Goal: Task Accomplishment & Management: Manage account settings

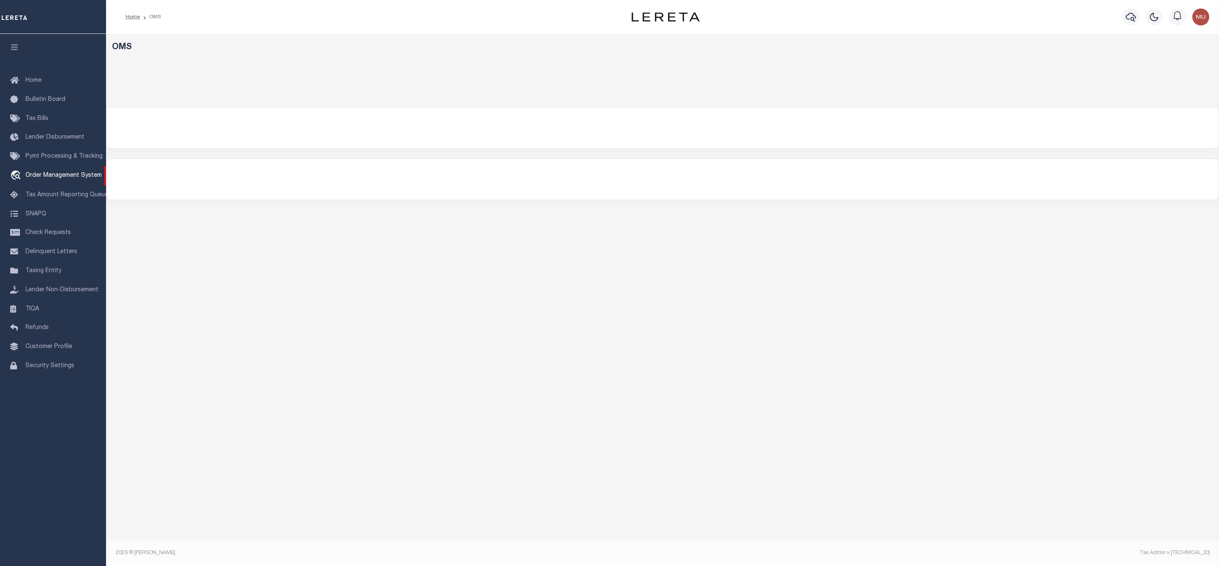
select select "200"
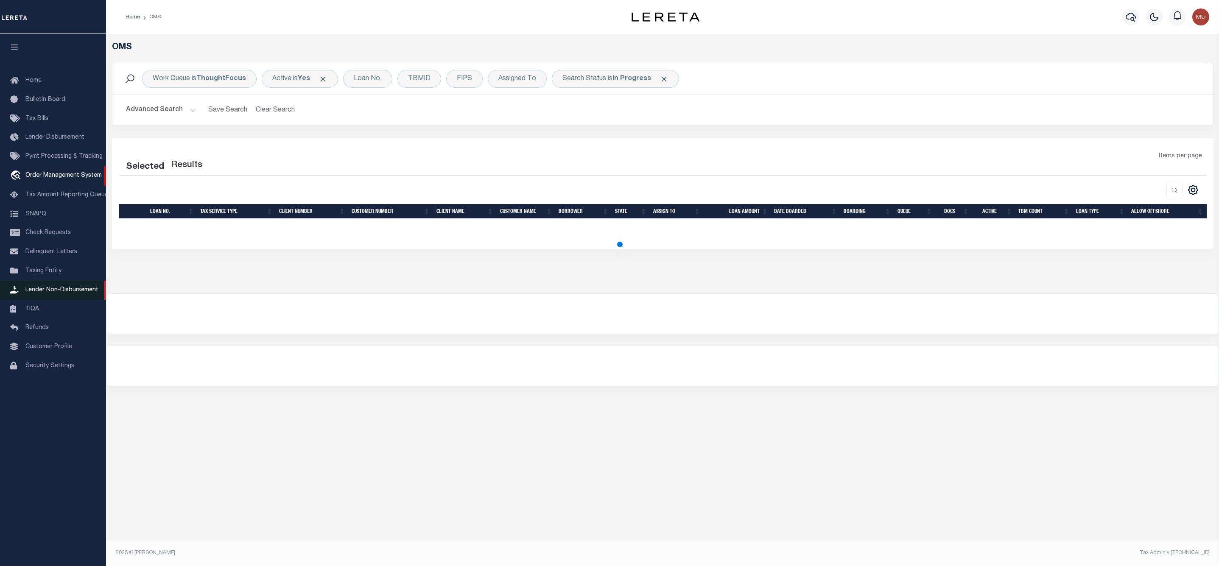
select select "200"
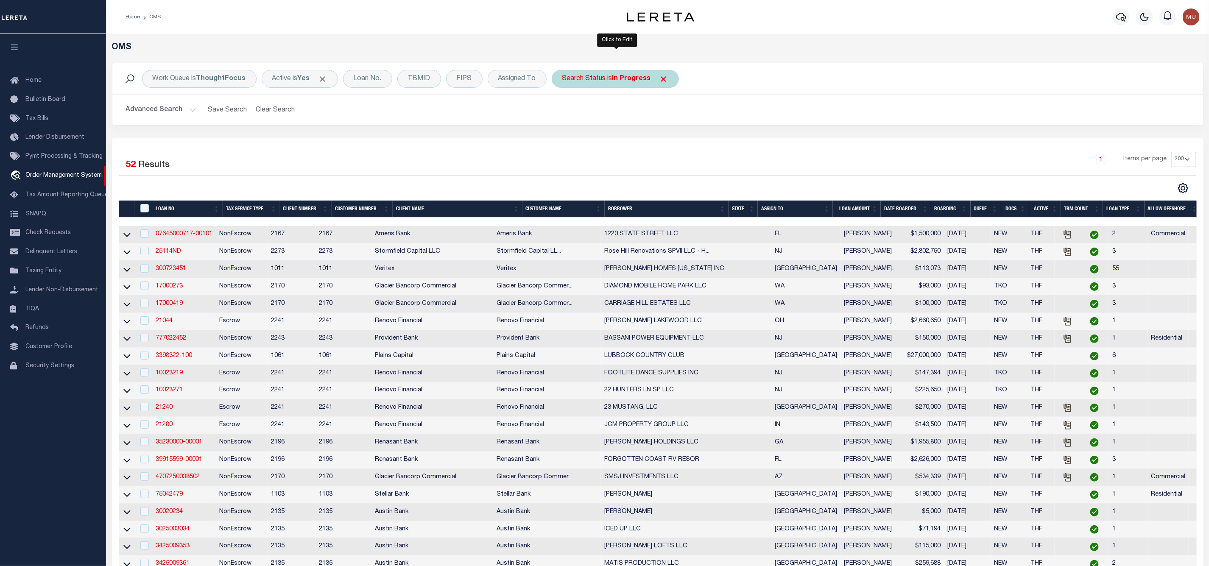
click at [640, 78] on b "In Progress" at bounding box center [631, 78] width 39 height 7
click at [620, 125] on select "Automated Search Bad Parcel Complete Duplicate Parcel High Dollar Reporting In …" at bounding box center [625, 120] width 125 height 16
select select "ND"
click at [564, 113] on select "Automated Search Bad Parcel Complete Duplicate Parcel High Dollar Reporting In …" at bounding box center [625, 120] width 125 height 16
click at [675, 144] on input "Apply" at bounding box center [674, 139] width 25 height 14
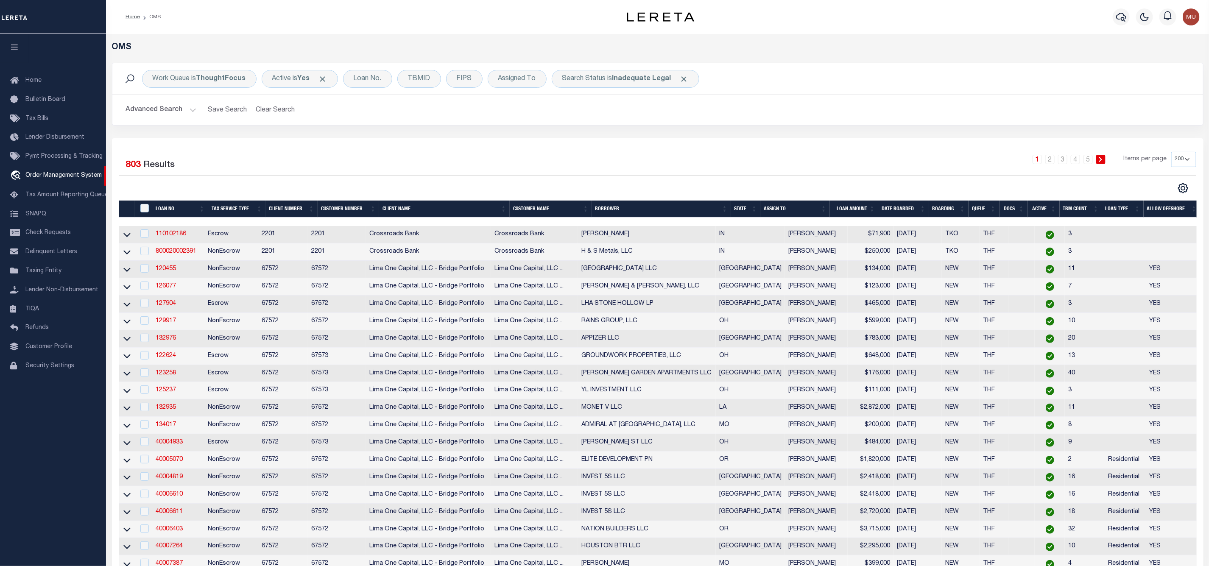
click at [825, 207] on th "ASSIGN TO" at bounding box center [795, 209] width 70 height 17
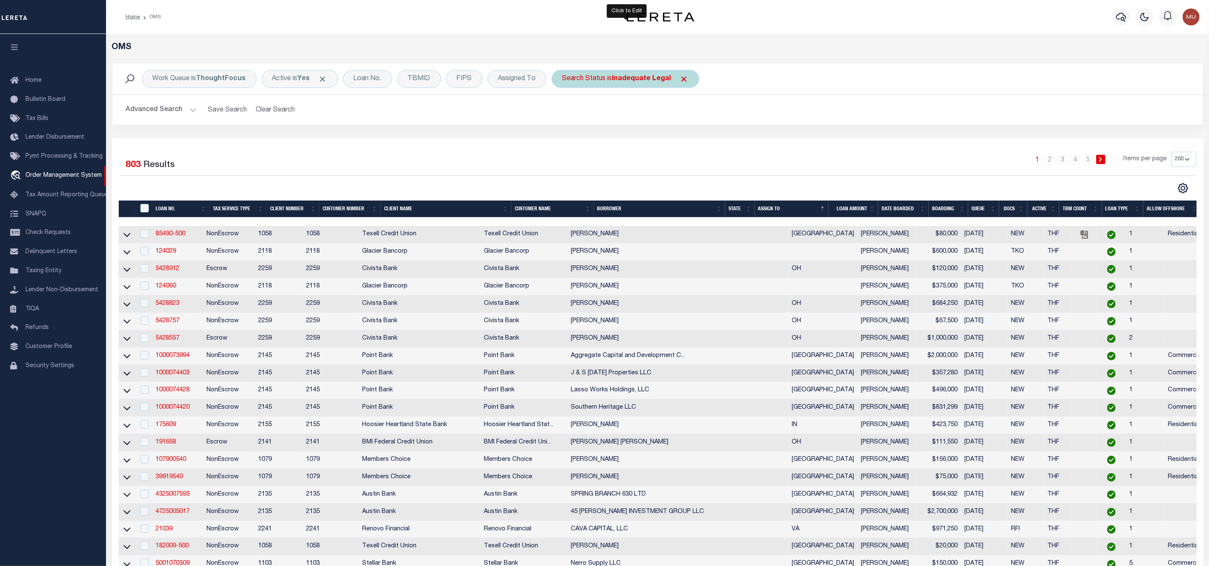
click at [620, 85] on div "Search Status is Inadequate Legal" at bounding box center [626, 79] width 148 height 18
click at [616, 123] on select "Automated Search Bad Parcel Complete Duplicate Parcel High Dollar Reporting In …" at bounding box center [625, 120] width 125 height 16
select select "RD"
click at [564, 113] on select "Automated Search Bad Parcel Complete Duplicate Parcel High Dollar Reporting In …" at bounding box center [625, 120] width 125 height 16
click at [673, 139] on input "Apply" at bounding box center [674, 139] width 25 height 14
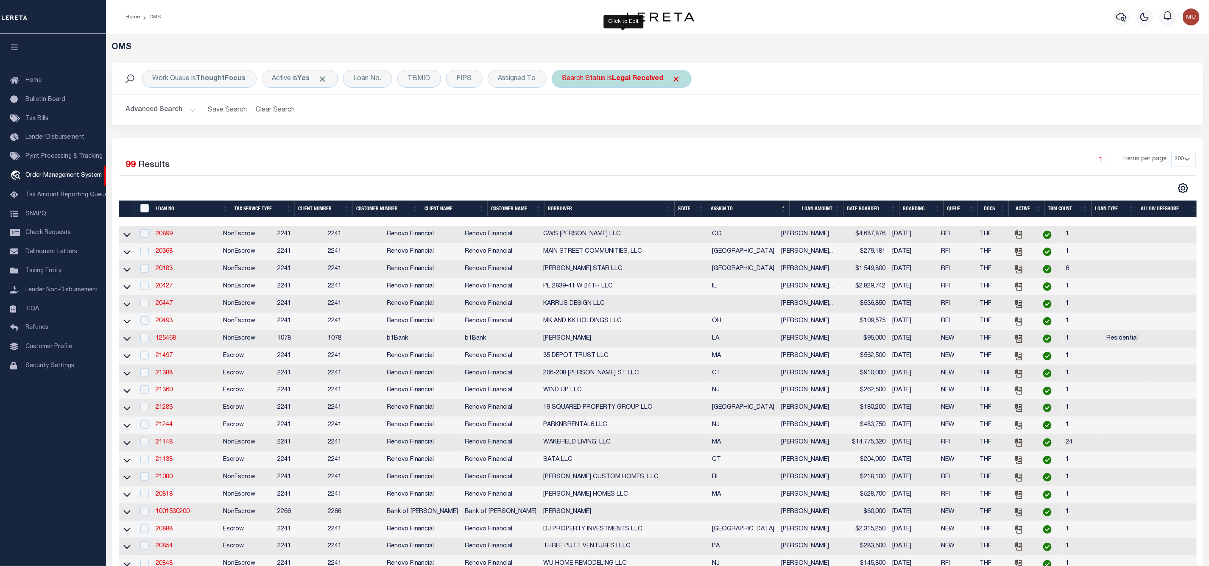
click at [611, 81] on div "Search Status is Legal Received" at bounding box center [622, 79] width 140 height 18
click at [599, 128] on select "Automated Search Bad Parcel Complete Duplicate Parcel High Dollar Reporting In …" at bounding box center [625, 120] width 125 height 16
select select "IP"
click at [564, 113] on select "Automated Search Bad Parcel Complete Duplicate Parcel High Dollar Reporting In …" at bounding box center [625, 120] width 125 height 16
click at [680, 141] on input "Apply" at bounding box center [674, 139] width 25 height 14
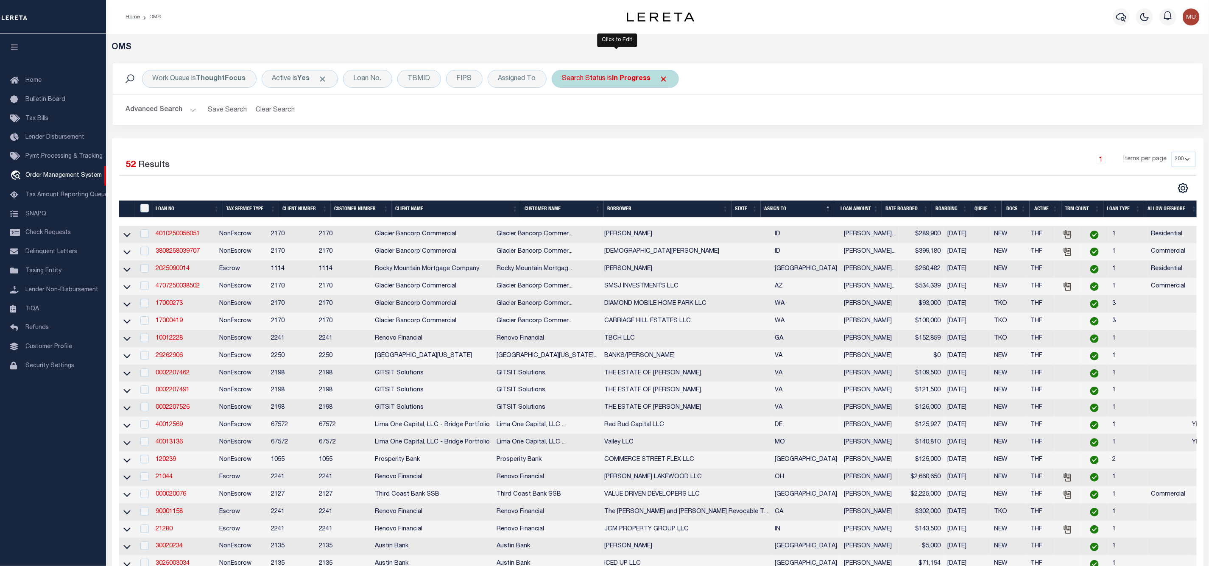
click at [605, 78] on div "Search Status is In Progress" at bounding box center [615, 79] width 127 height 18
click at [610, 125] on select "Automated Search Bad Parcel Complete Duplicate Parcel High Dollar Reporting In …" at bounding box center [625, 120] width 125 height 16
select select "RD"
click at [564, 113] on select "Automated Search Bad Parcel Complete Duplicate Parcel High Dollar Reporting In …" at bounding box center [625, 120] width 125 height 16
click at [680, 139] on input "Apply" at bounding box center [674, 139] width 25 height 14
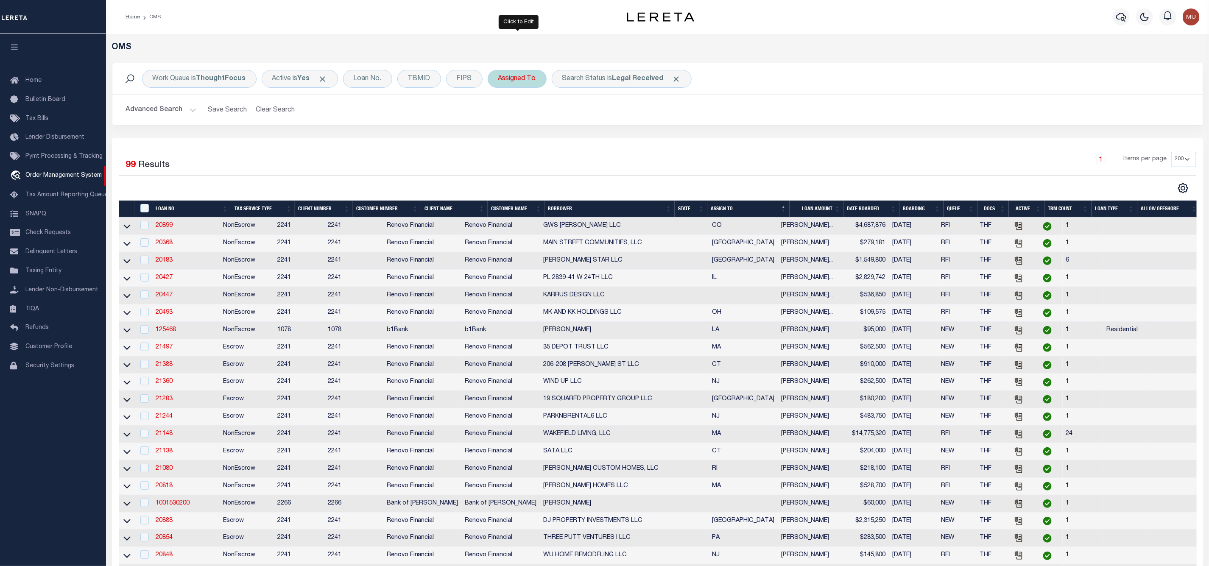
click at [519, 73] on div "Assigned To" at bounding box center [517, 79] width 59 height 18
click at [534, 125] on select "--Unassigned-- [PERSON_NAME] [PERSON_NAME] [PERSON_NAME] [PERSON_NAME] [PERSON_…" at bounding box center [561, 120] width 125 height 16
click at [738, 81] on div "Work Queue is ThoughtFocus Active is Yes Loan No. TBMID FIPS Assigned To Is Con…" at bounding box center [657, 79] width 1077 height 18
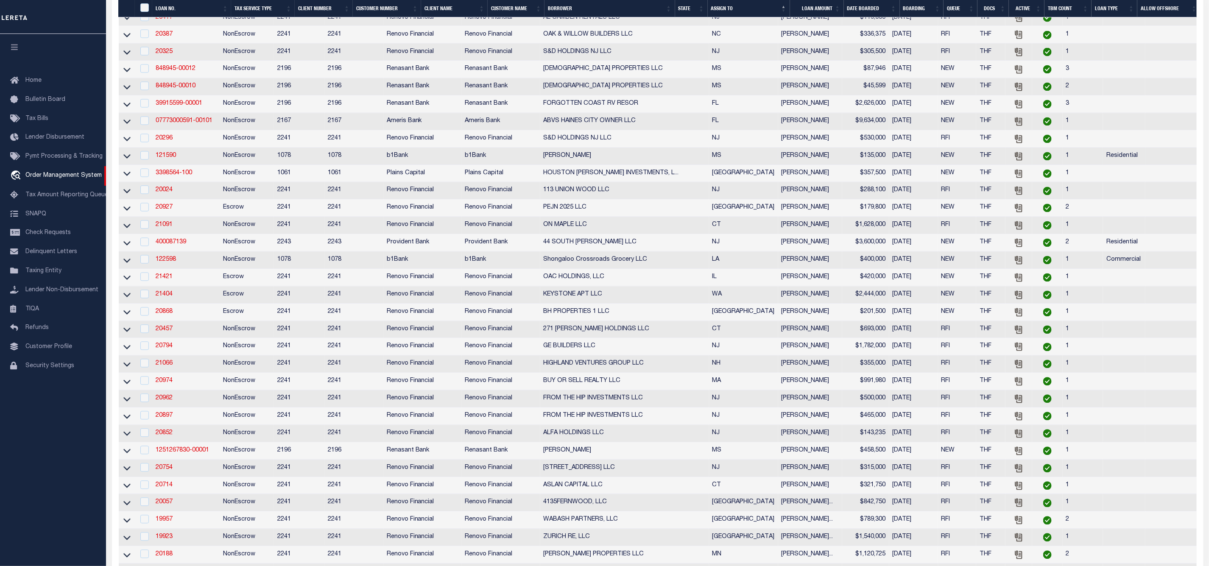
scroll to position [1336, 0]
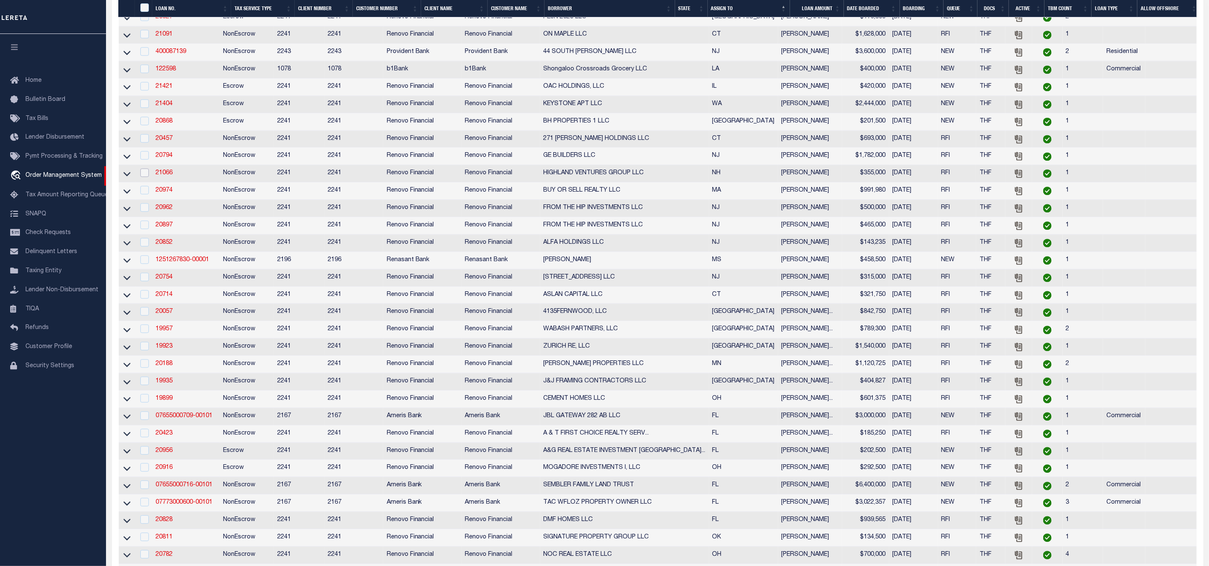
click at [144, 177] on input "checkbox" at bounding box center [144, 172] width 8 height 8
checkbox input "true"
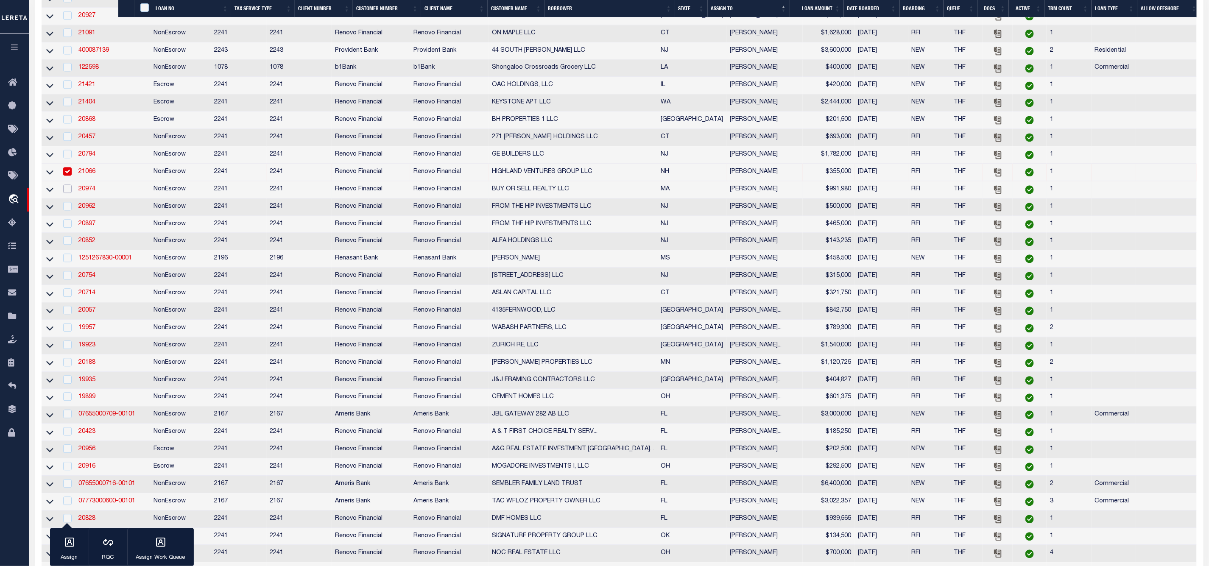
click at [70, 193] on input "checkbox" at bounding box center [67, 188] width 8 height 8
checkbox input "true"
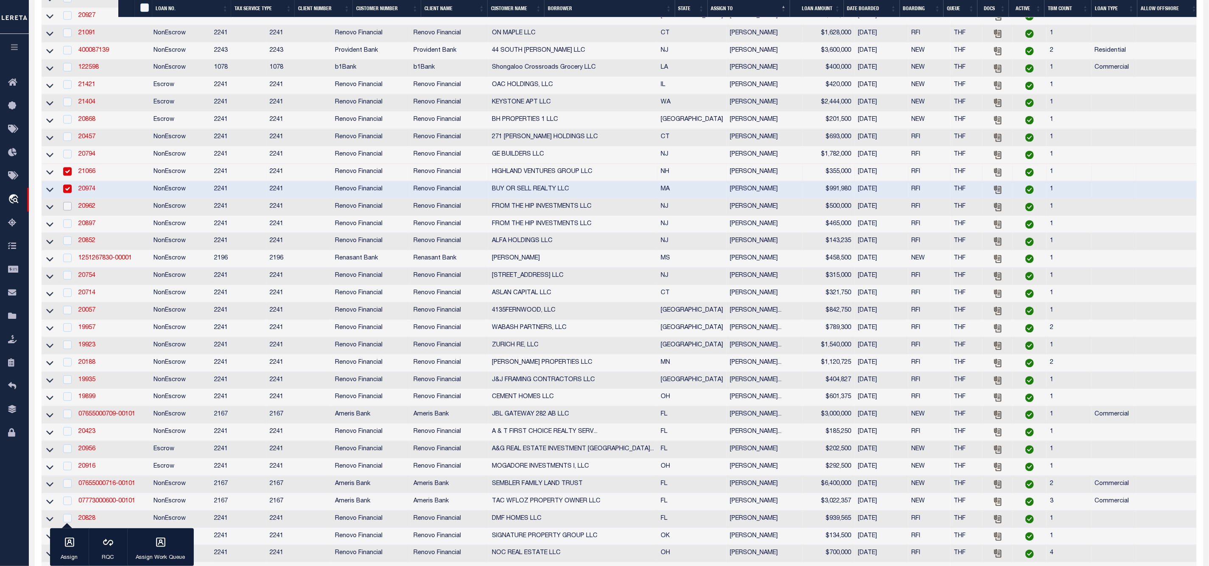
click at [69, 210] on input "checkbox" at bounding box center [67, 206] width 8 height 8
checkbox input "true"
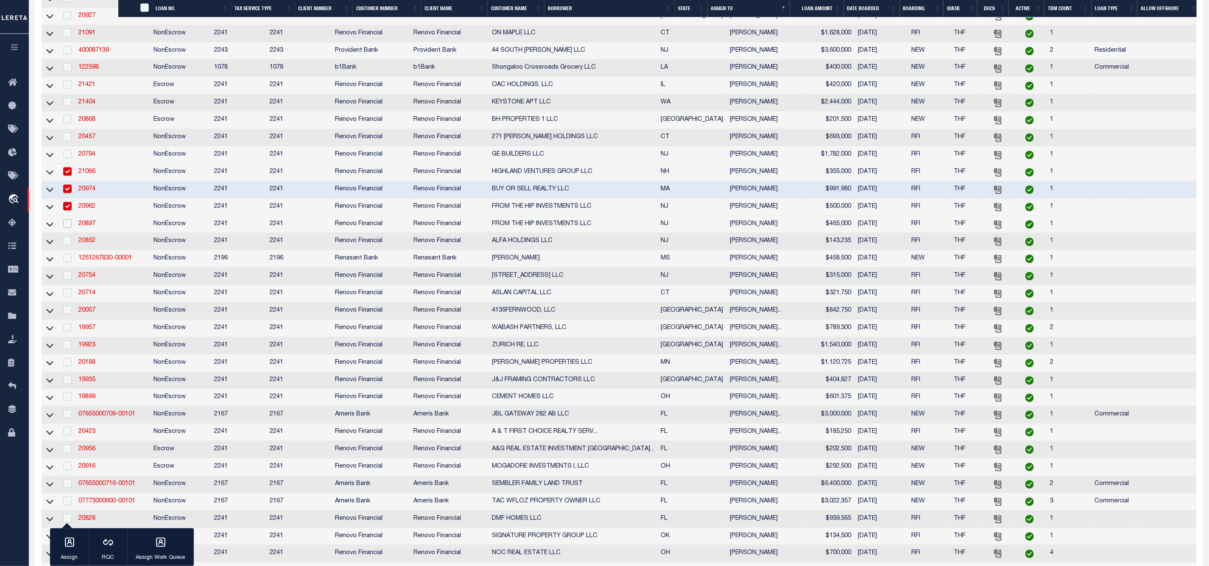
click at [70, 228] on input "checkbox" at bounding box center [67, 223] width 8 height 8
checkbox input "true"
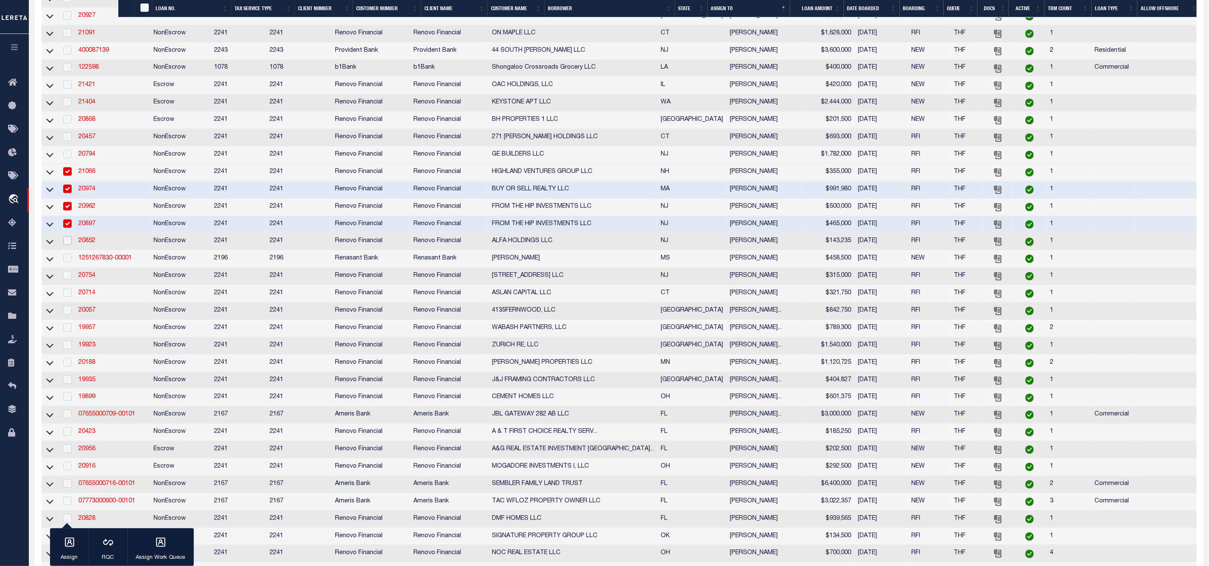
click at [68, 245] on input "checkbox" at bounding box center [67, 240] width 8 height 8
checkbox input "true"
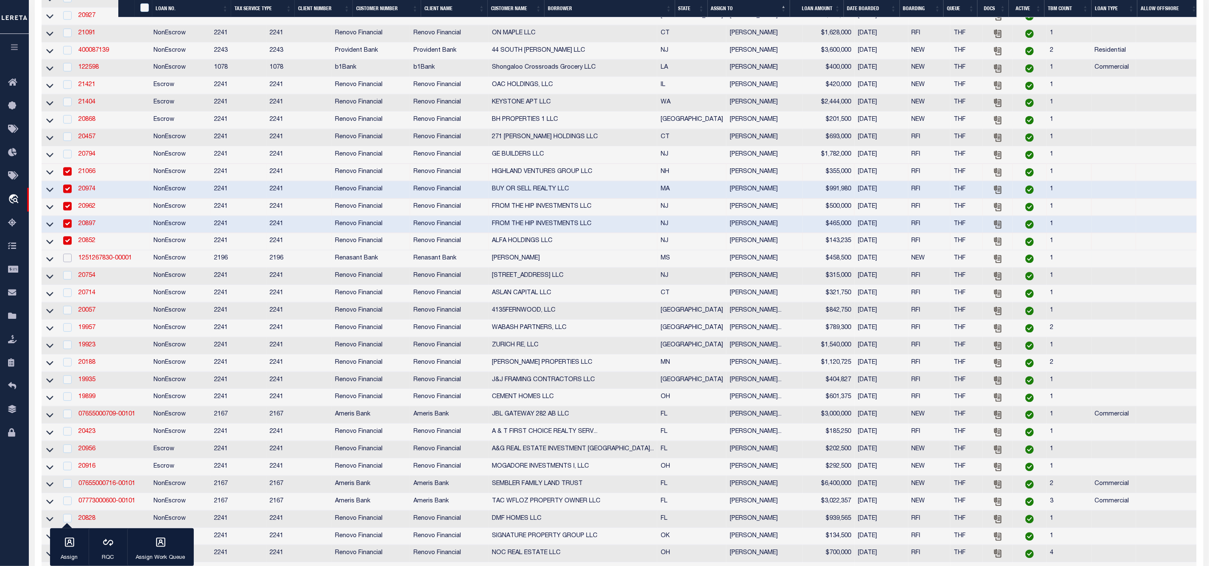
click at [67, 262] on input "checkbox" at bounding box center [67, 258] width 8 height 8
checkbox input "true"
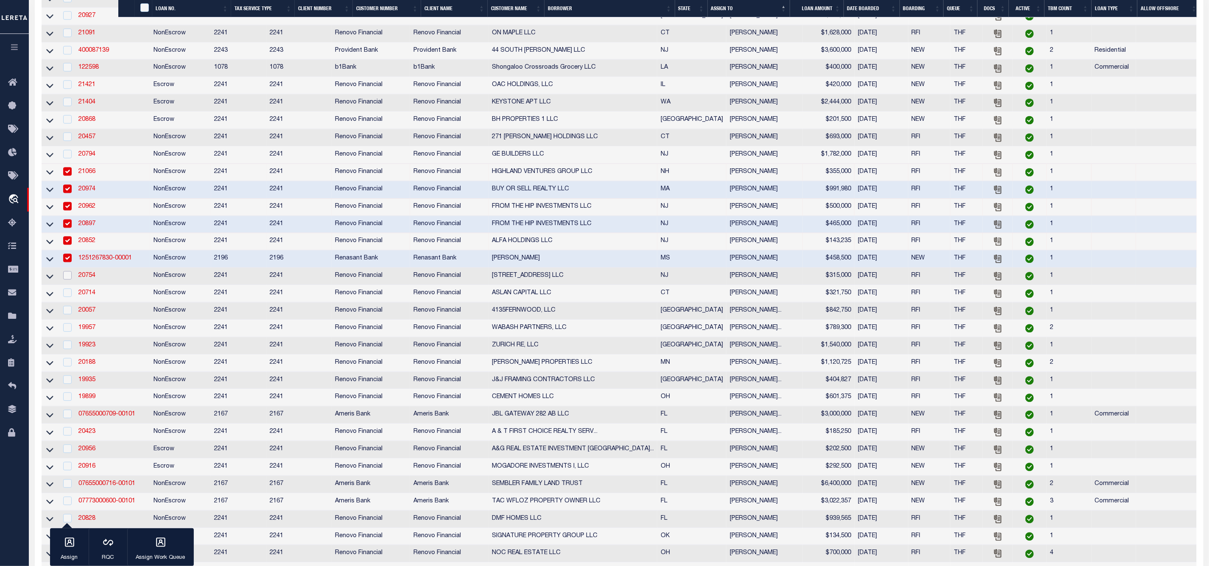
click at [67, 279] on input "checkbox" at bounding box center [67, 275] width 8 height 8
checkbox input "true"
click at [69, 297] on input "checkbox" at bounding box center [67, 292] width 8 height 8
checkbox input "true"
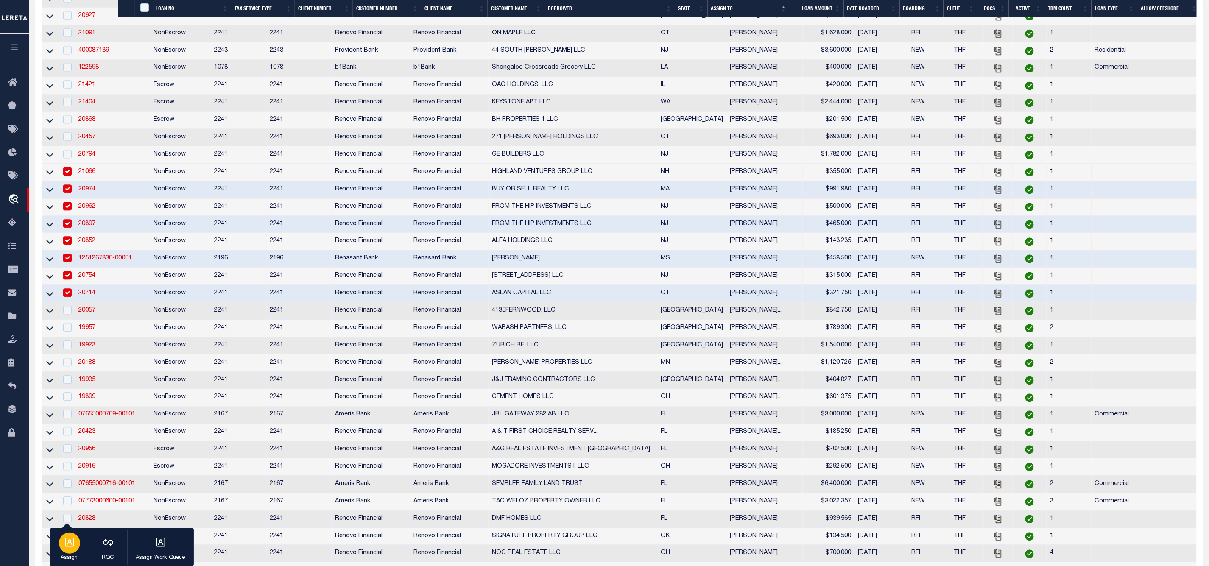
click at [74, 550] on div "button" at bounding box center [69, 543] width 21 height 21
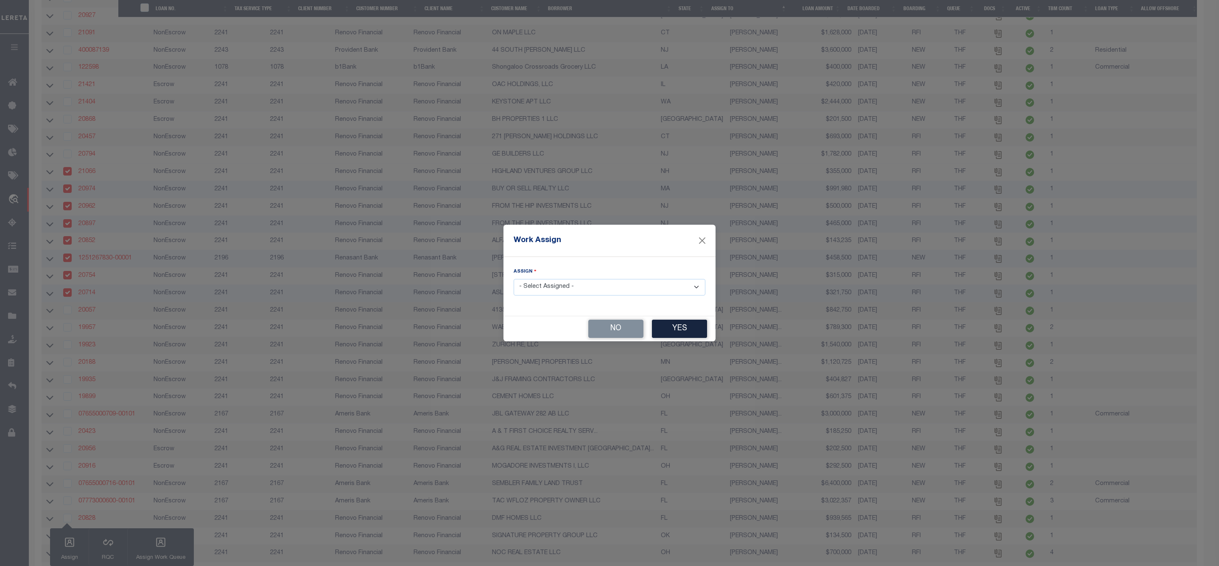
click at [592, 285] on select "- Select Assigned - --Unassigned-- [PERSON_NAME] [PERSON_NAME] [PERSON_NAME] [P…" at bounding box center [609, 287] width 192 height 17
select select "[PERSON_NAME]"
click at [513, 279] on select "- Select Assigned - --Unassigned-- [PERSON_NAME] [PERSON_NAME] [PERSON_NAME] [P…" at bounding box center [609, 287] width 192 height 17
click at [673, 331] on button "Yes" at bounding box center [679, 329] width 55 height 18
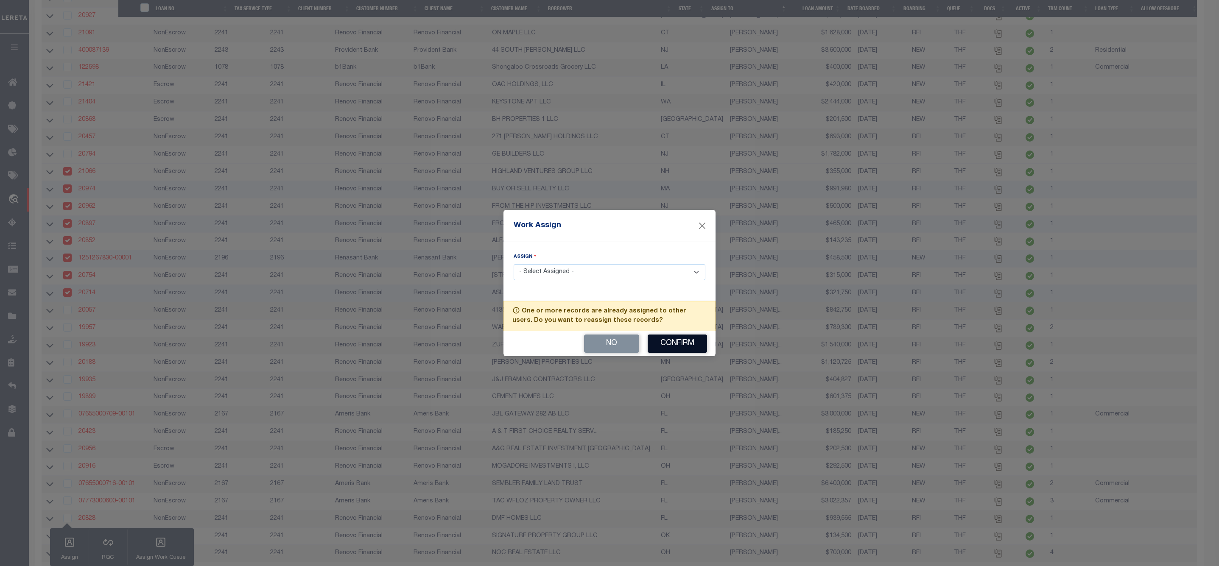
click at [674, 341] on button "Confirm" at bounding box center [676, 344] width 59 height 18
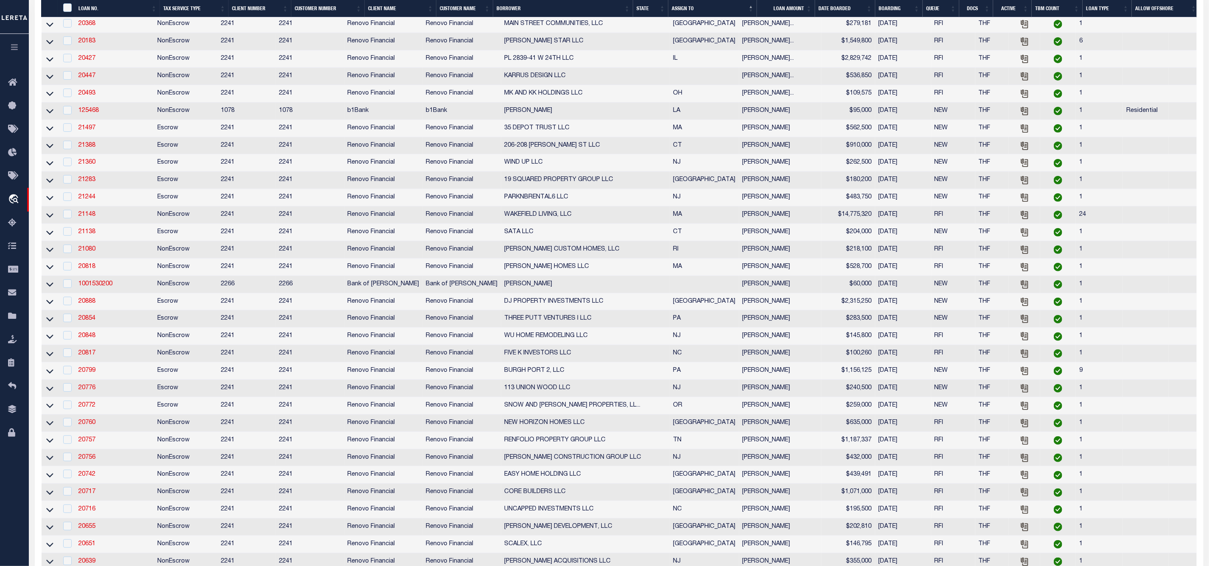
scroll to position [0, 0]
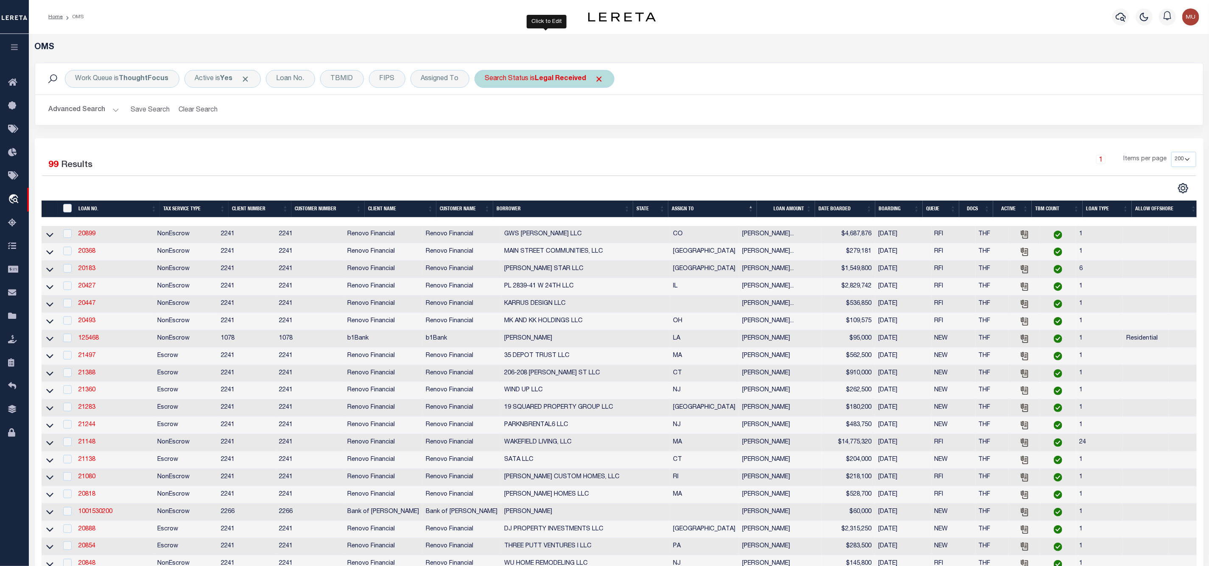
click at [546, 74] on div "Search Status is Legal Received" at bounding box center [544, 79] width 140 height 18
click at [536, 119] on select "Automated Search Bad Parcel Complete Duplicate Parcel High Dollar Reporting In …" at bounding box center [547, 120] width 125 height 16
select select "IP"
click at [487, 113] on select "Automated Search Bad Parcel Complete Duplicate Parcel High Dollar Reporting In …" at bounding box center [547, 120] width 125 height 16
click at [602, 142] on input "Apply" at bounding box center [597, 139] width 25 height 14
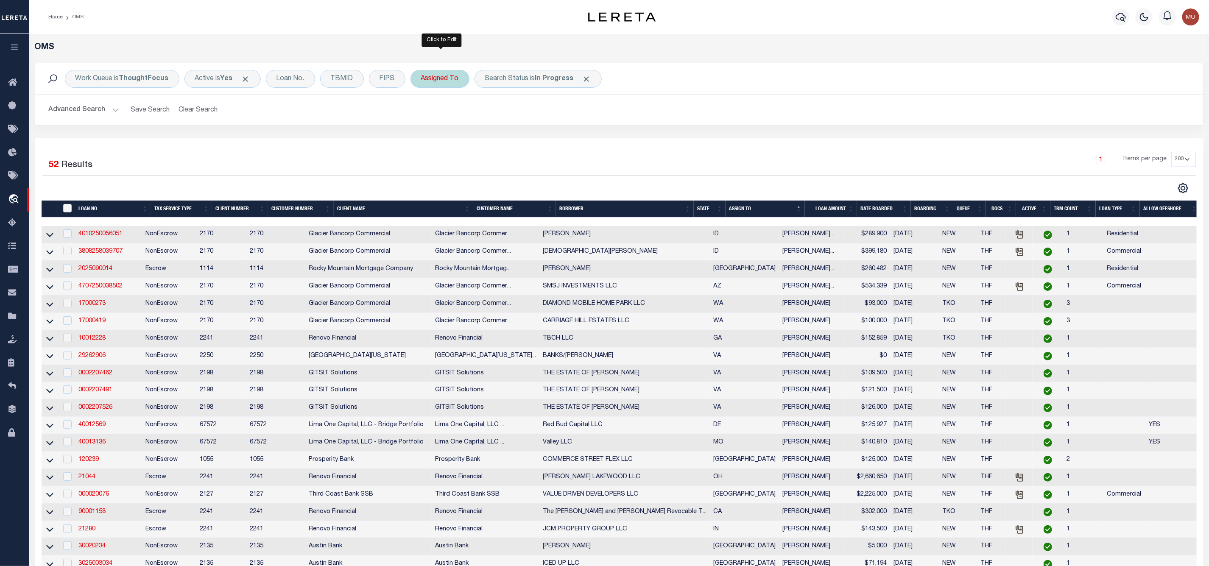
click at [438, 81] on div "Assigned To" at bounding box center [439, 79] width 59 height 18
click at [443, 123] on select "--Unassigned-- [PERSON_NAME] [PERSON_NAME] [PERSON_NAME] [PERSON_NAME] [PERSON_…" at bounding box center [483, 120] width 125 height 16
select select "[PERSON_NAME]"
click at [423, 113] on select "--Unassigned-- [PERSON_NAME] [PERSON_NAME] [PERSON_NAME] [PERSON_NAME] [PERSON_…" at bounding box center [483, 120] width 125 height 16
click at [533, 142] on input "Apply" at bounding box center [533, 139] width 25 height 14
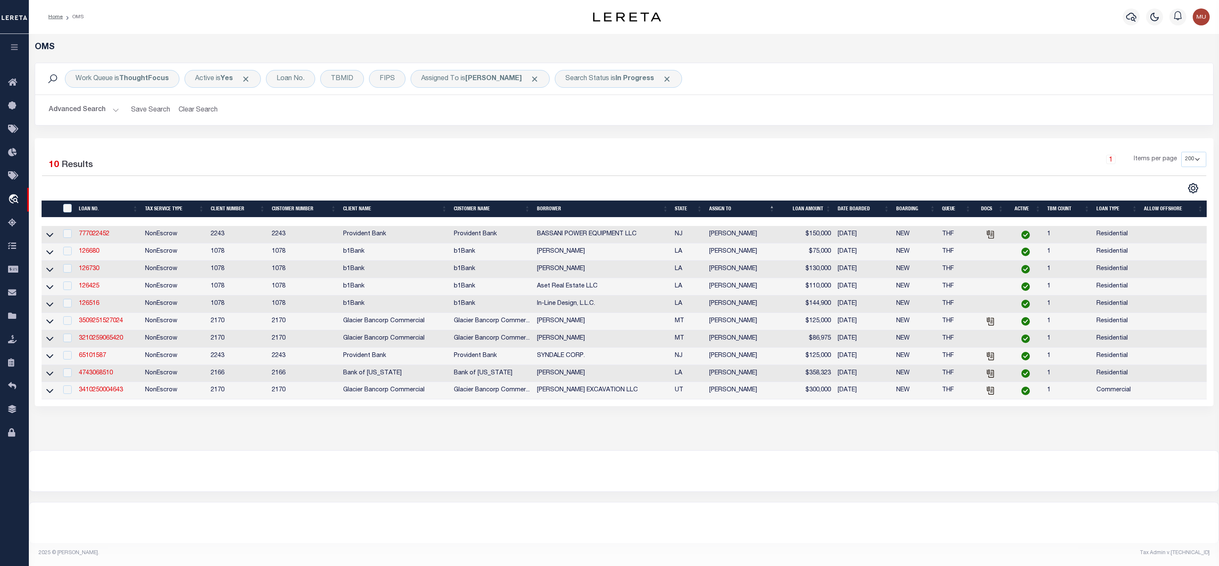
click at [831, 209] on th "LOAN AMOUNT" at bounding box center [806, 209] width 56 height 17
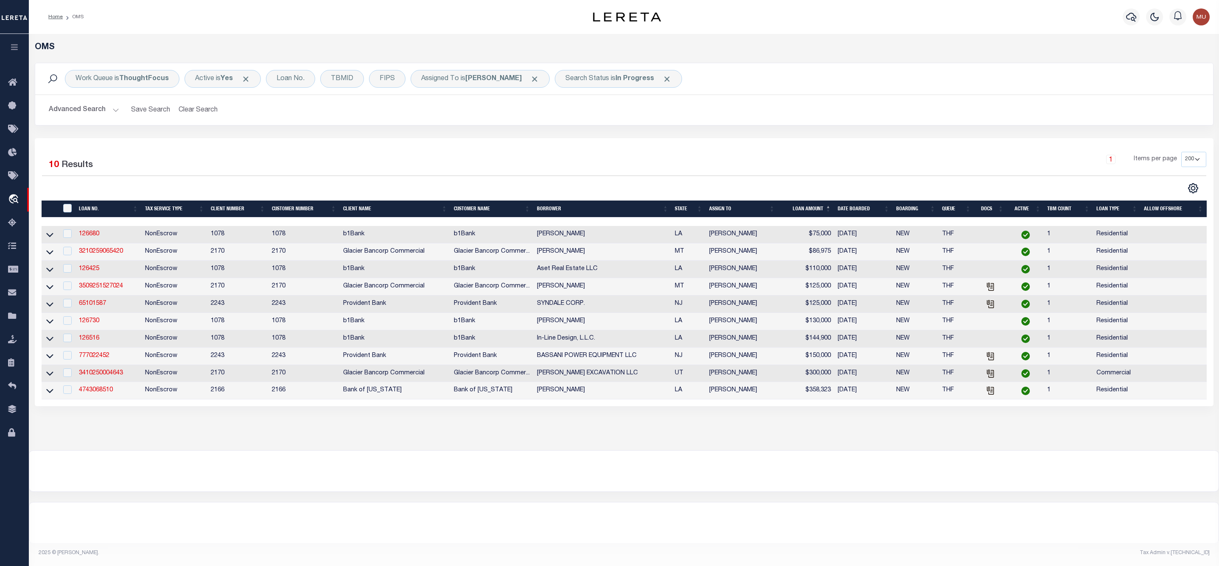
click at [697, 210] on th "State" at bounding box center [688, 209] width 34 height 17
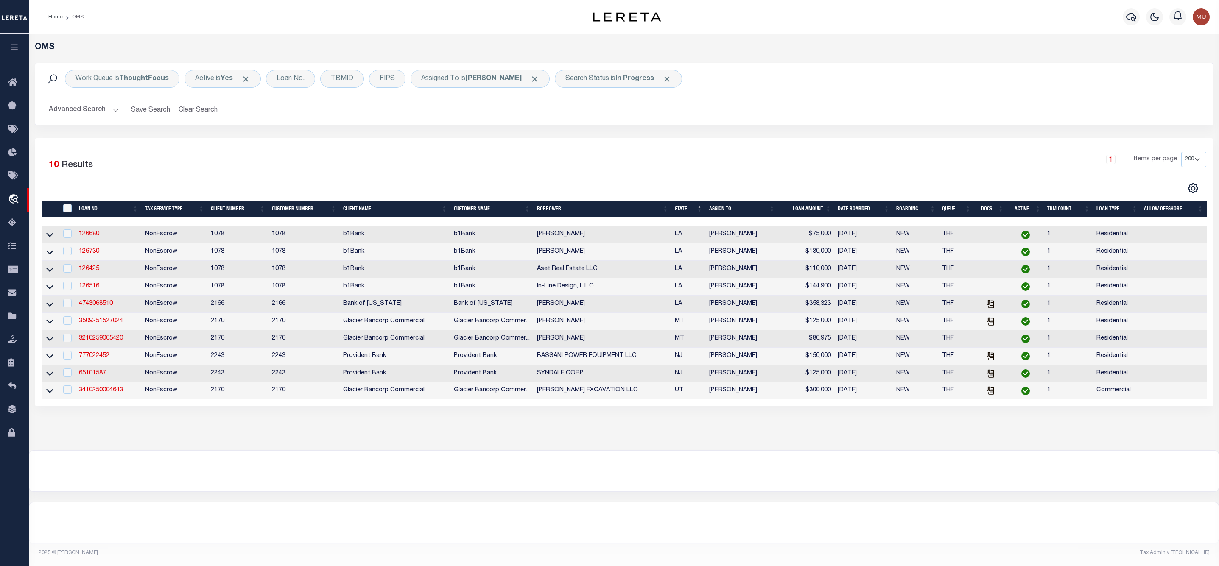
click at [831, 206] on th "LOAN AMOUNT" at bounding box center [806, 209] width 56 height 17
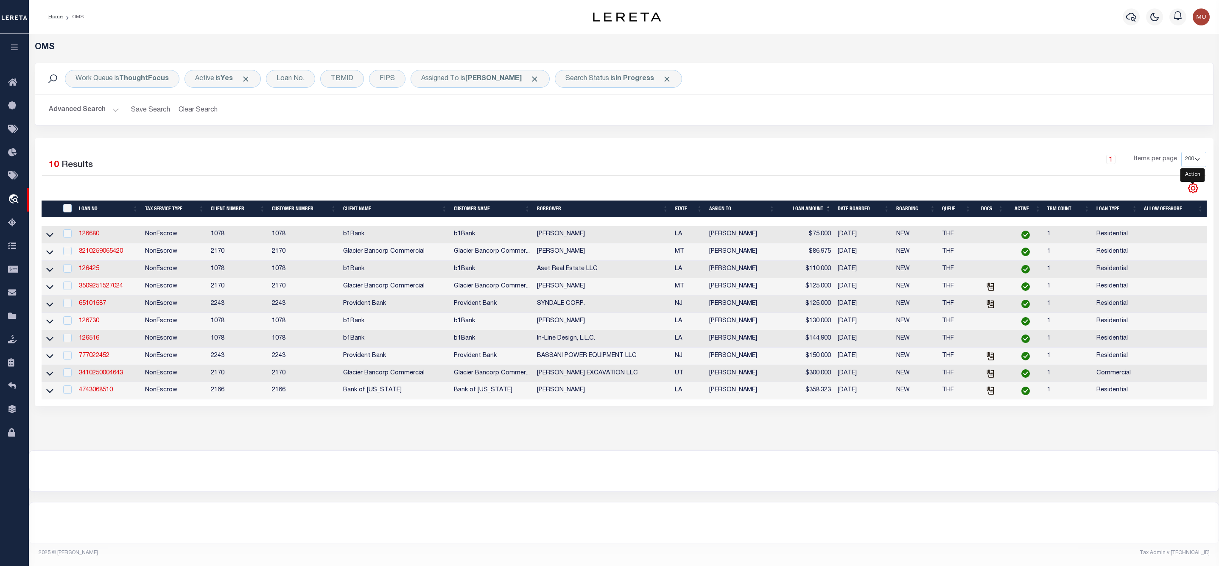
click at [1191, 186] on icon "" at bounding box center [1192, 188] width 11 height 11
click at [1140, 200] on link "CSV" at bounding box center [1157, 202] width 83 height 17
click at [68, 237] on input "checkbox" at bounding box center [67, 233] width 8 height 8
checkbox input "true"
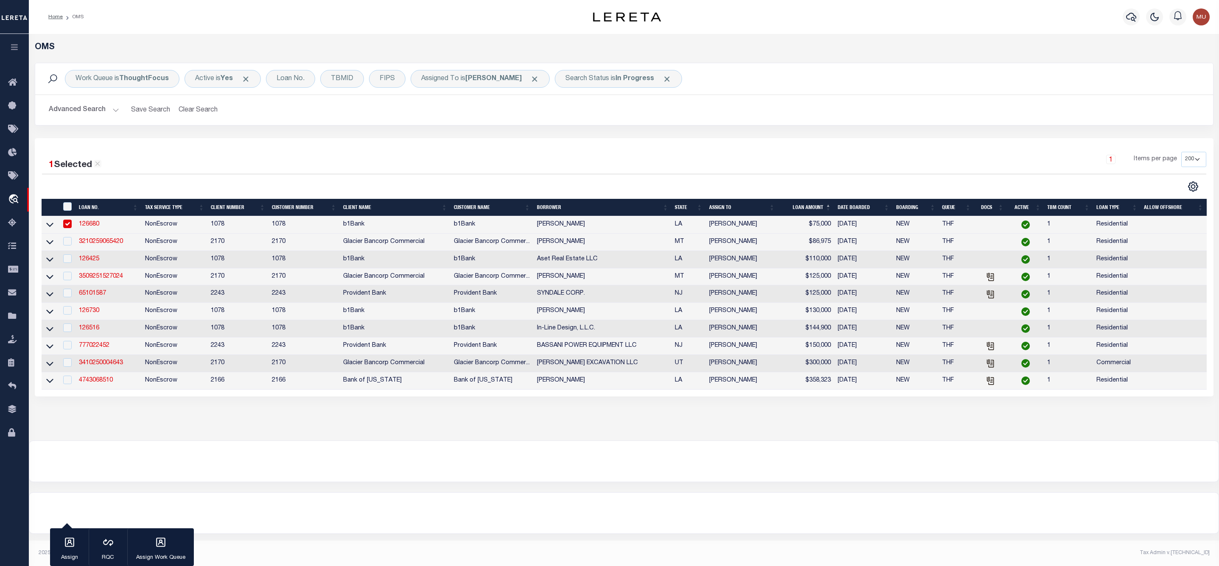
click at [67, 254] on td at bounding box center [66, 259] width 17 height 17
checkbox input "true"
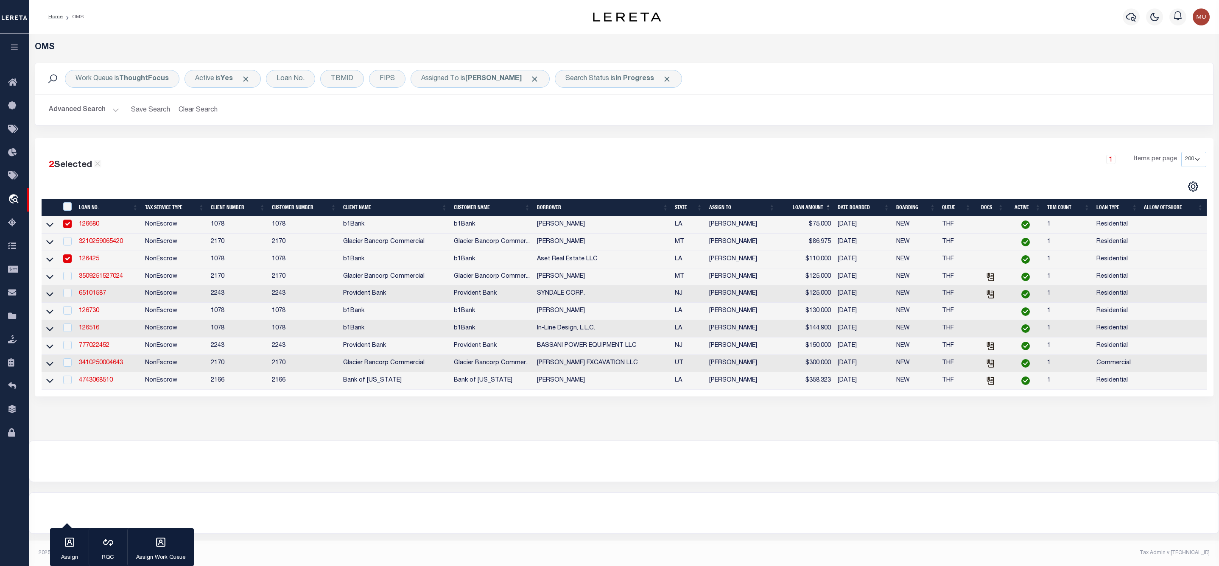
click at [67, 246] on div at bounding box center [66, 241] width 11 height 9
checkbox input "true"
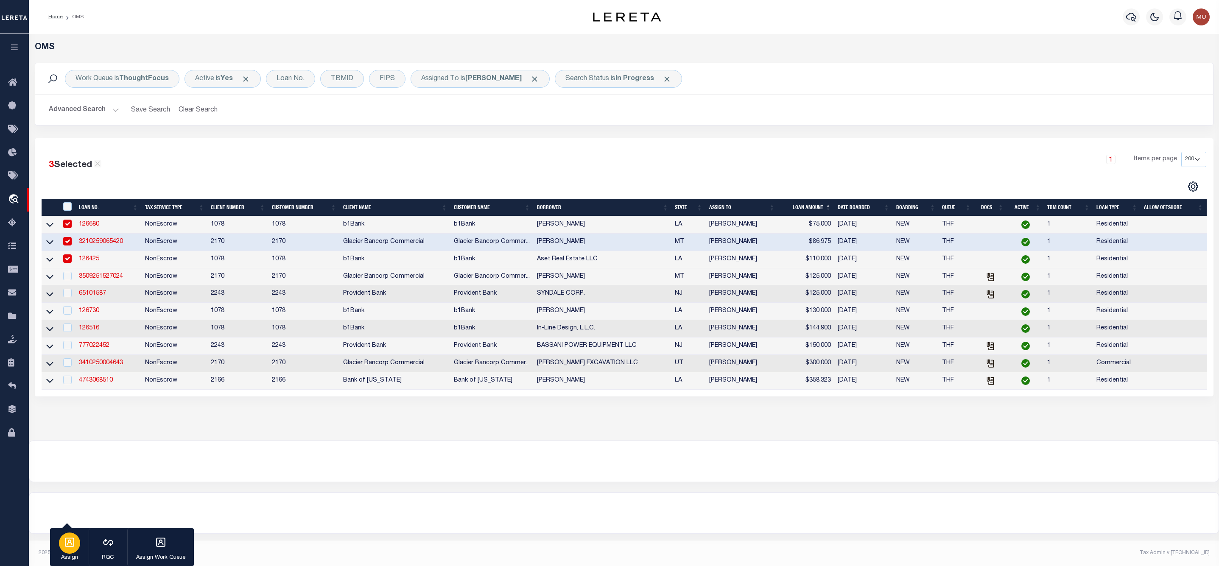
click at [67, 539] on icon "button" at bounding box center [69, 542] width 11 height 11
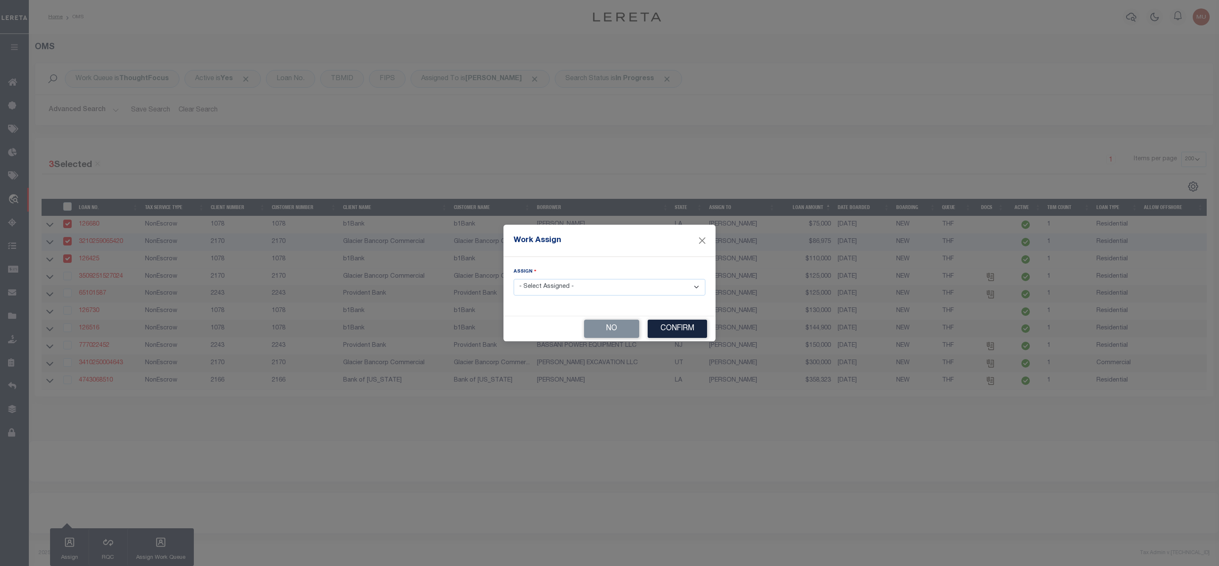
click at [608, 289] on select "- Select Assigned - --Unassigned-- [PERSON_NAME] [PERSON_NAME] [PERSON_NAME] [P…" at bounding box center [609, 287] width 192 height 17
select select "[PERSON_NAME]"
click at [513, 279] on select "- Select Assigned - --Unassigned-- [PERSON_NAME] [PERSON_NAME] [PERSON_NAME] [P…" at bounding box center [609, 287] width 192 height 17
click at [687, 335] on button "Confirm" at bounding box center [676, 329] width 59 height 18
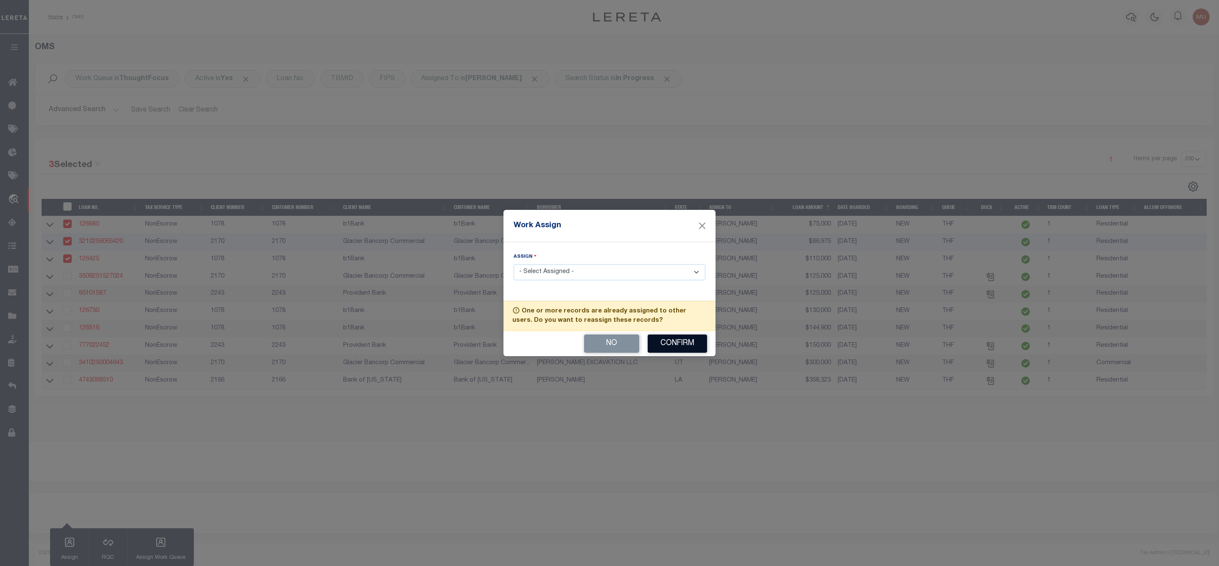
click at [678, 349] on button "Confirm" at bounding box center [676, 344] width 59 height 18
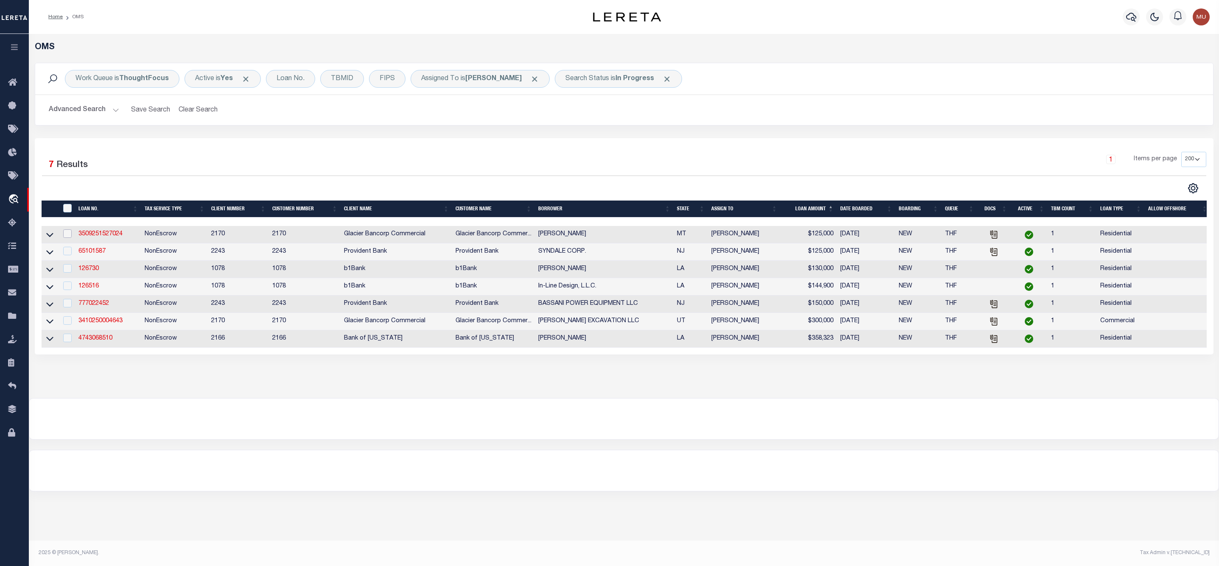
click at [68, 237] on input "checkbox" at bounding box center [67, 233] width 8 height 8
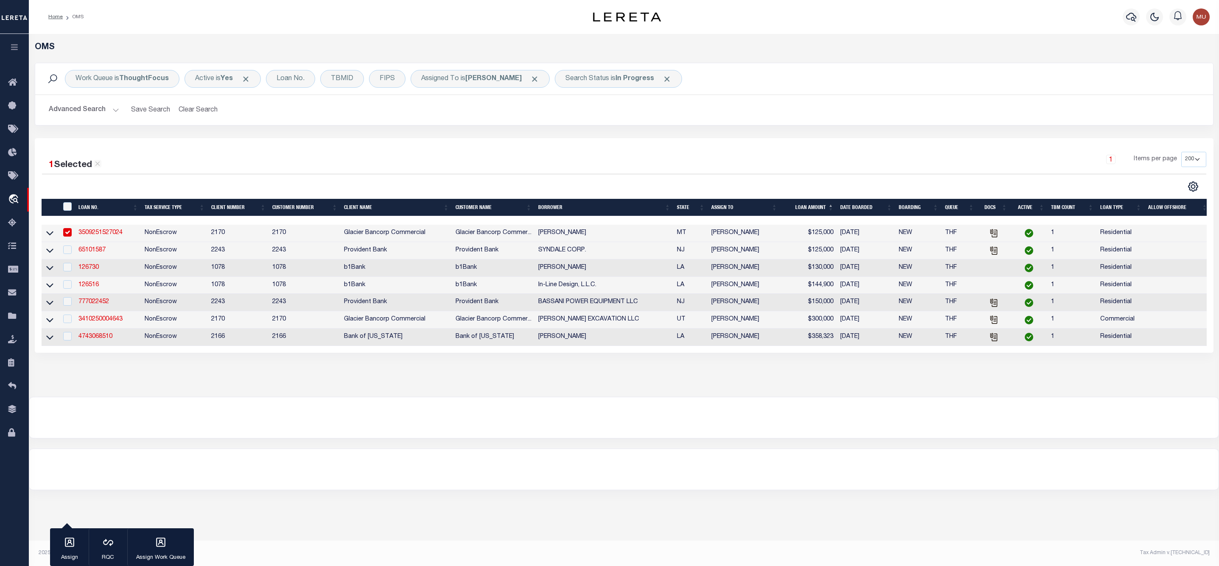
click at [68, 237] on input "checkbox" at bounding box center [67, 232] width 8 height 8
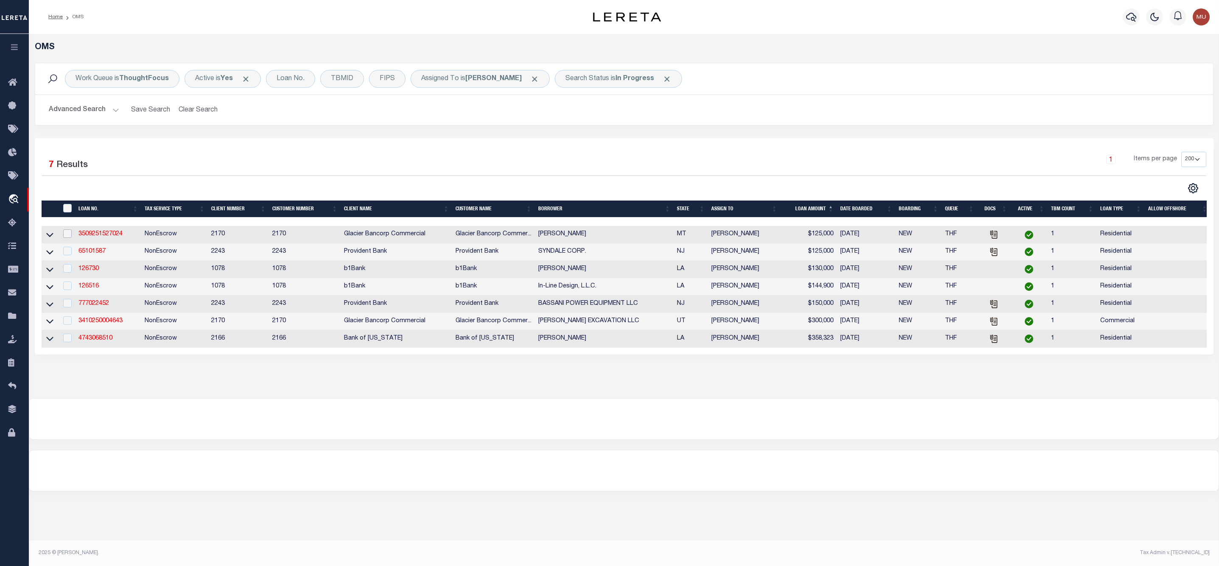
click at [69, 233] on input "checkbox" at bounding box center [67, 233] width 8 height 8
checkbox input "true"
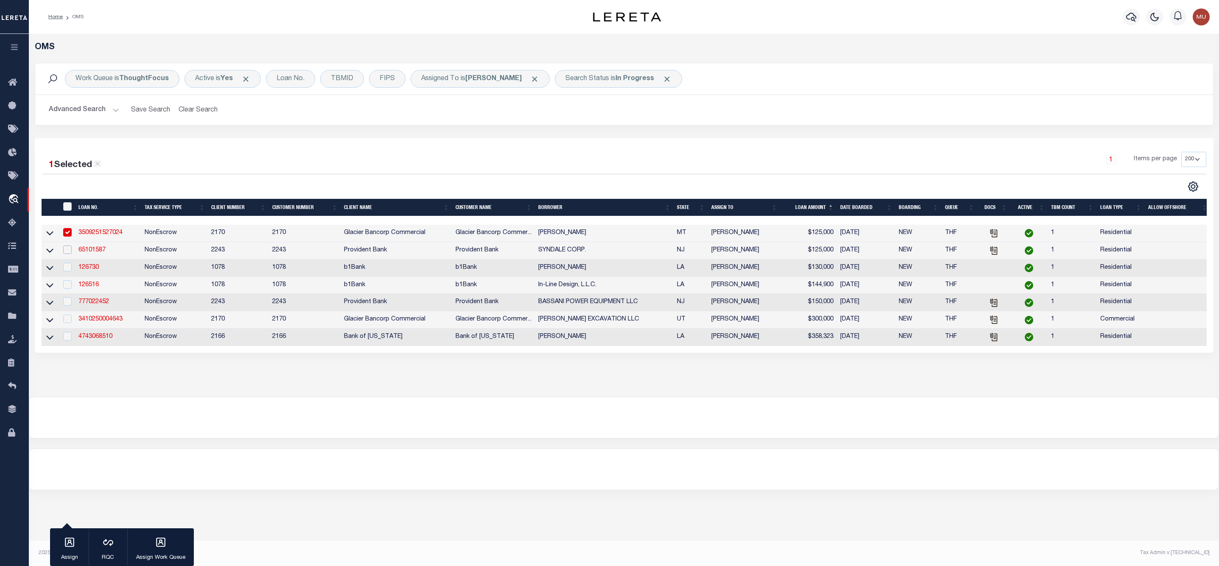
click at [69, 251] on input "checkbox" at bounding box center [67, 249] width 8 height 8
checkbox input "true"
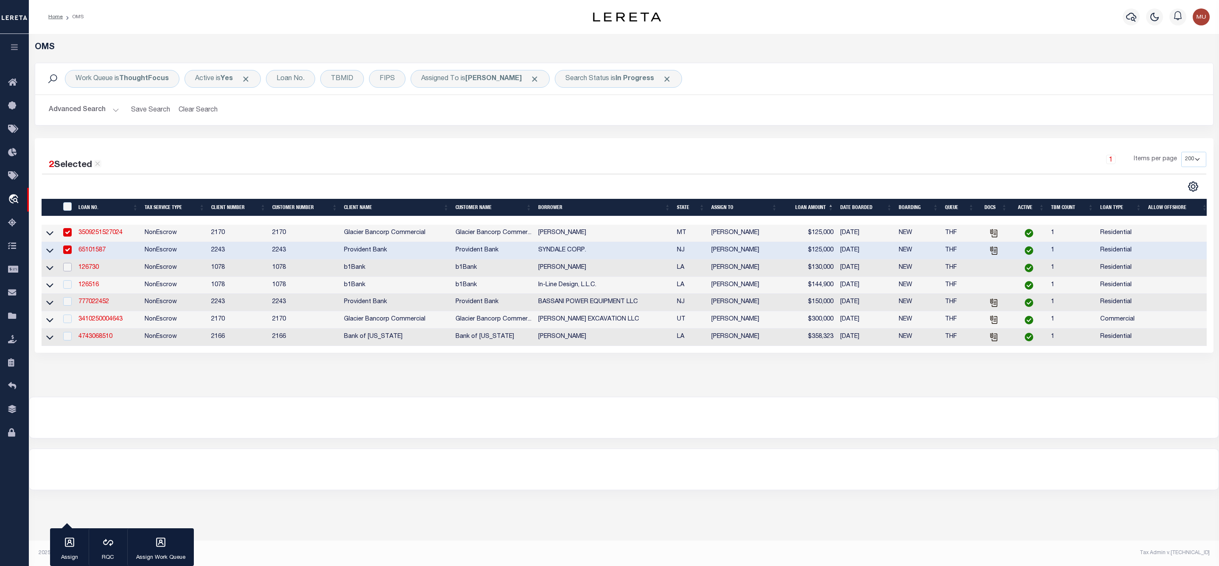
click at [69, 271] on input "checkbox" at bounding box center [67, 267] width 8 height 8
checkbox input "true"
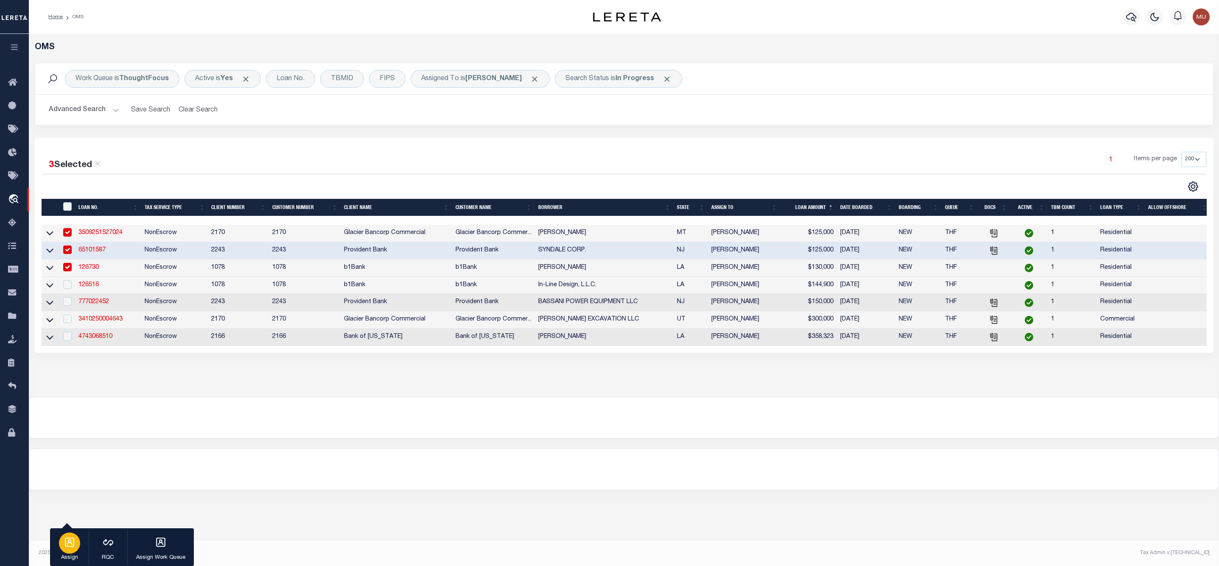
click at [76, 543] on div "button" at bounding box center [69, 543] width 21 height 21
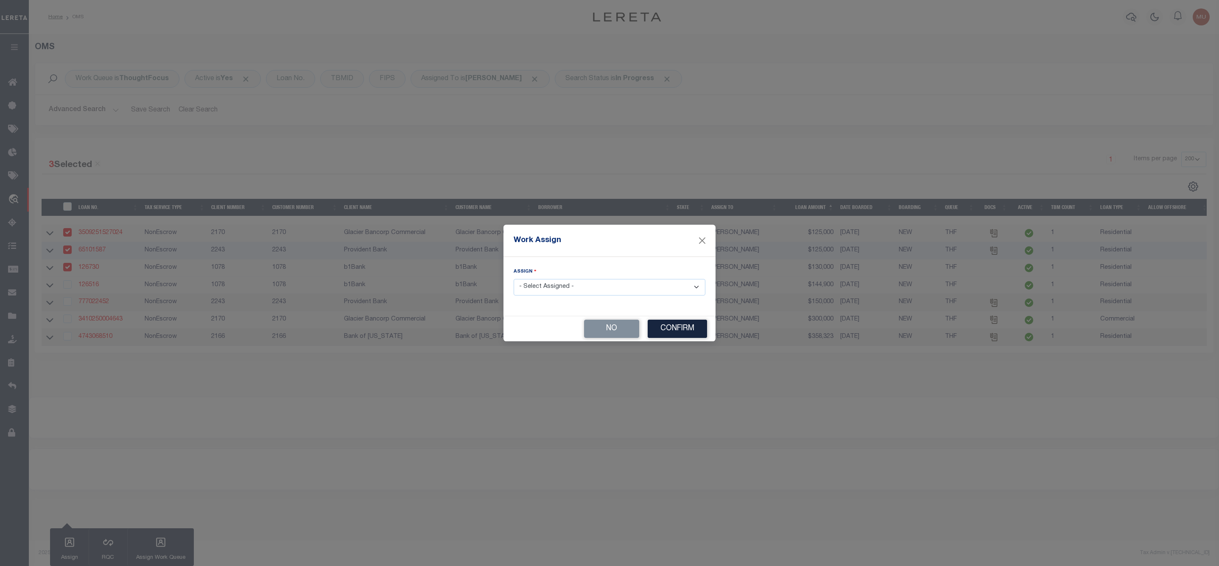
click at [558, 290] on select "- Select Assigned - --Unassigned-- [PERSON_NAME] [PERSON_NAME] [PERSON_NAME] [P…" at bounding box center [609, 287] width 192 height 17
select select "[PERSON_NAME]"
click at [513, 279] on select "- Select Assigned - --Unassigned-- [PERSON_NAME] [PERSON_NAME] [PERSON_NAME] [P…" at bounding box center [609, 287] width 192 height 17
click at [662, 327] on button "Confirm" at bounding box center [676, 329] width 59 height 18
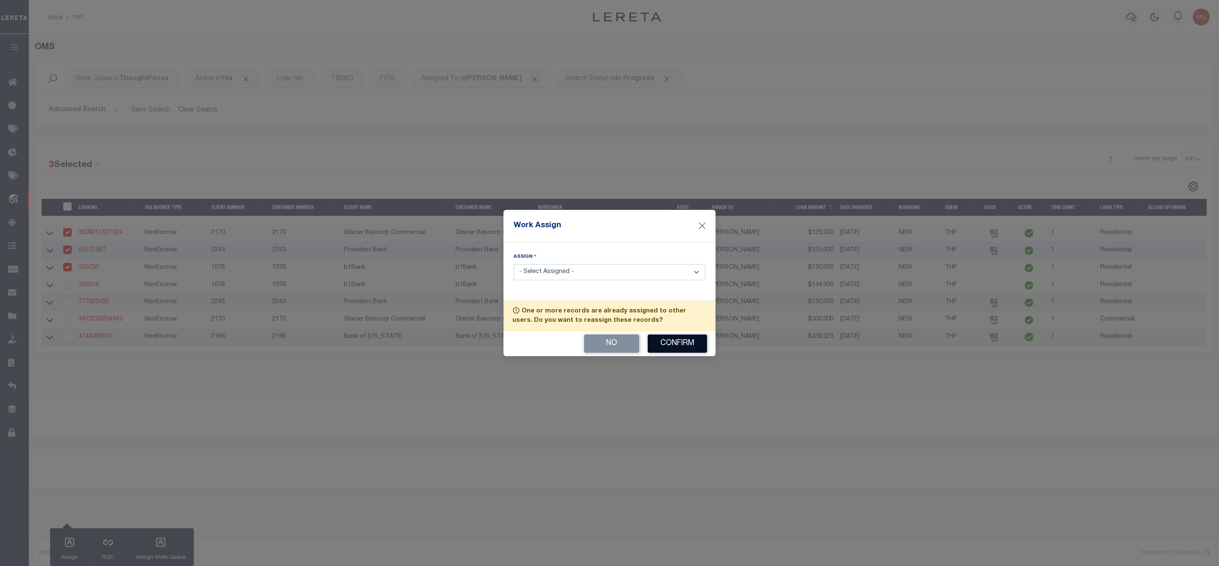
click at [667, 350] on button "Confirm" at bounding box center [676, 344] width 59 height 18
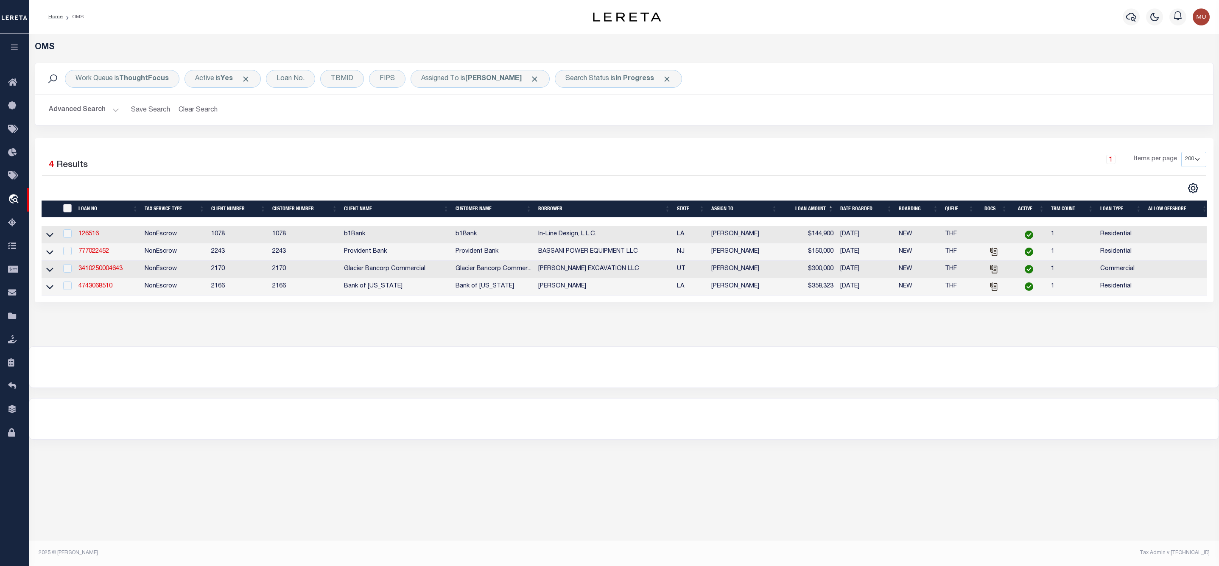
click at [64, 208] on input "" at bounding box center [67, 208] width 8 height 8
checkbox input "true"
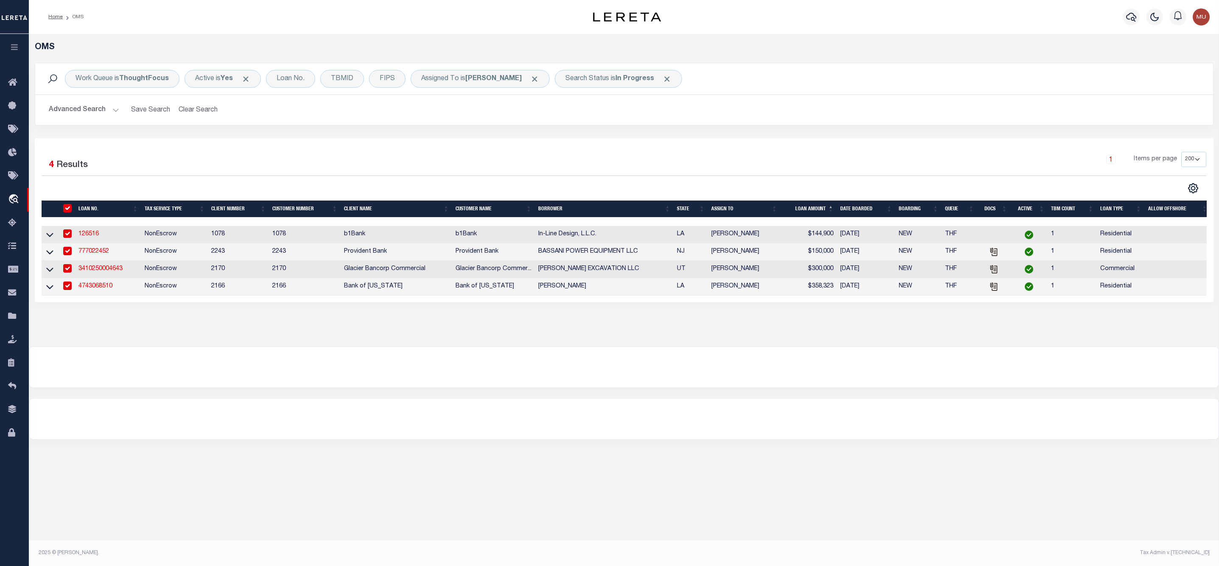
checkbox input "true"
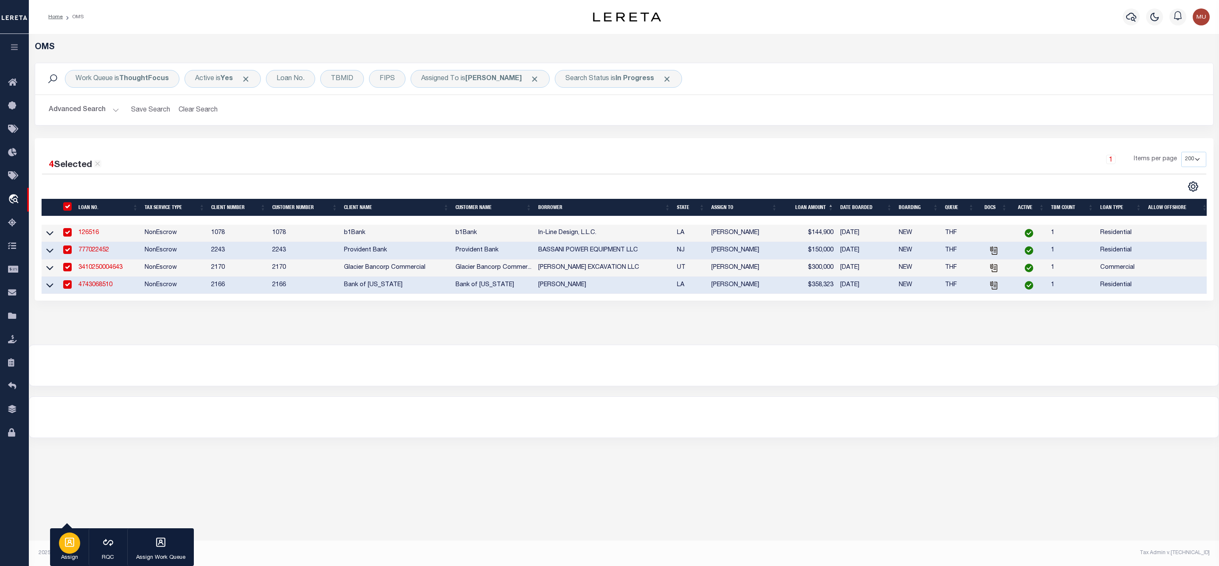
click at [69, 546] on icon "button" at bounding box center [69, 542] width 11 height 11
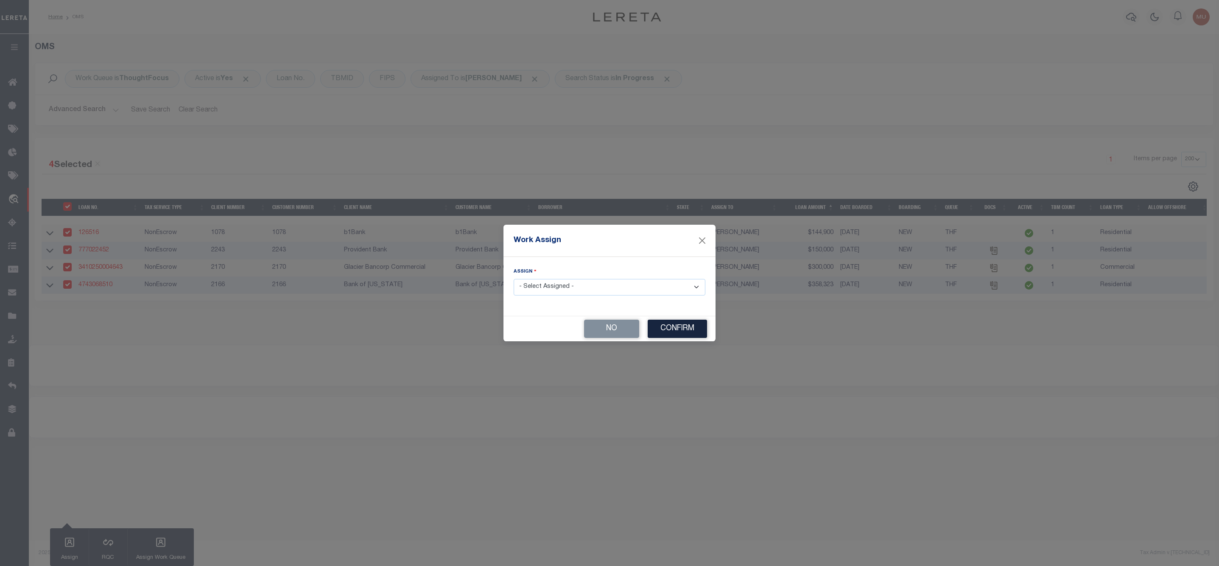
click at [621, 284] on select "- Select Assigned - --Unassigned-- [PERSON_NAME] [PERSON_NAME] [PERSON_NAME] [P…" at bounding box center [609, 287] width 192 height 17
click at [574, 289] on select "- Select Assigned - --Unassigned-- [PERSON_NAME] [PERSON_NAME] [PERSON_NAME] [P…" at bounding box center [609, 287] width 192 height 17
select select "[PERSON_NAME]"
click at [513, 279] on select "- Select Assigned - --Unassigned-- [PERSON_NAME] [PERSON_NAME] [PERSON_NAME] [P…" at bounding box center [609, 287] width 192 height 17
click at [678, 325] on button "Confirm" at bounding box center [676, 329] width 59 height 18
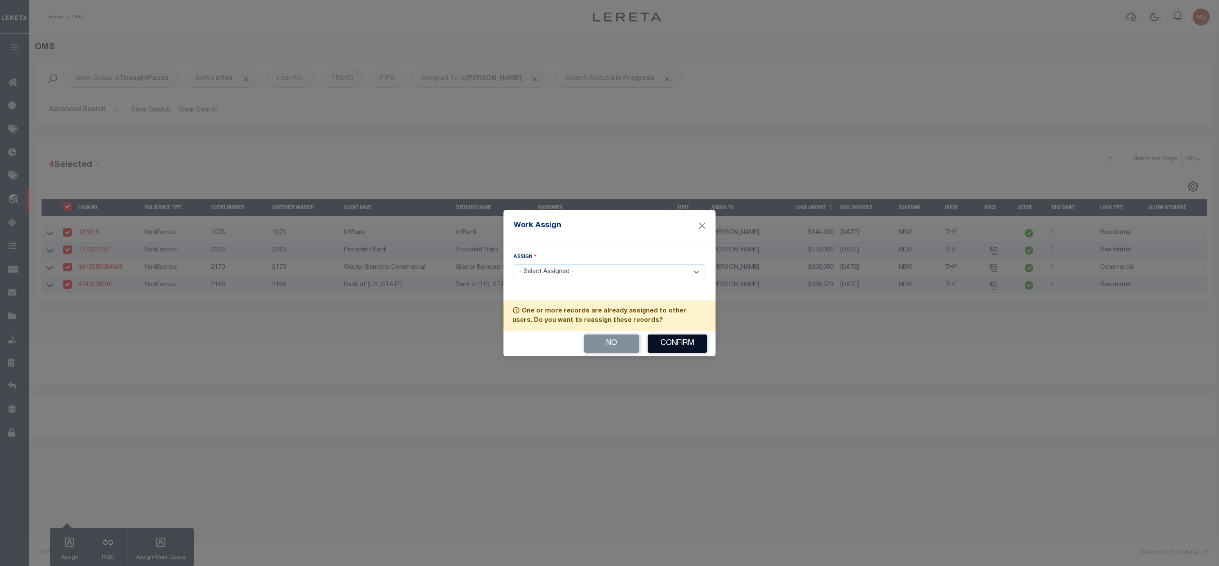
click at [678, 345] on button "Confirm" at bounding box center [676, 344] width 59 height 18
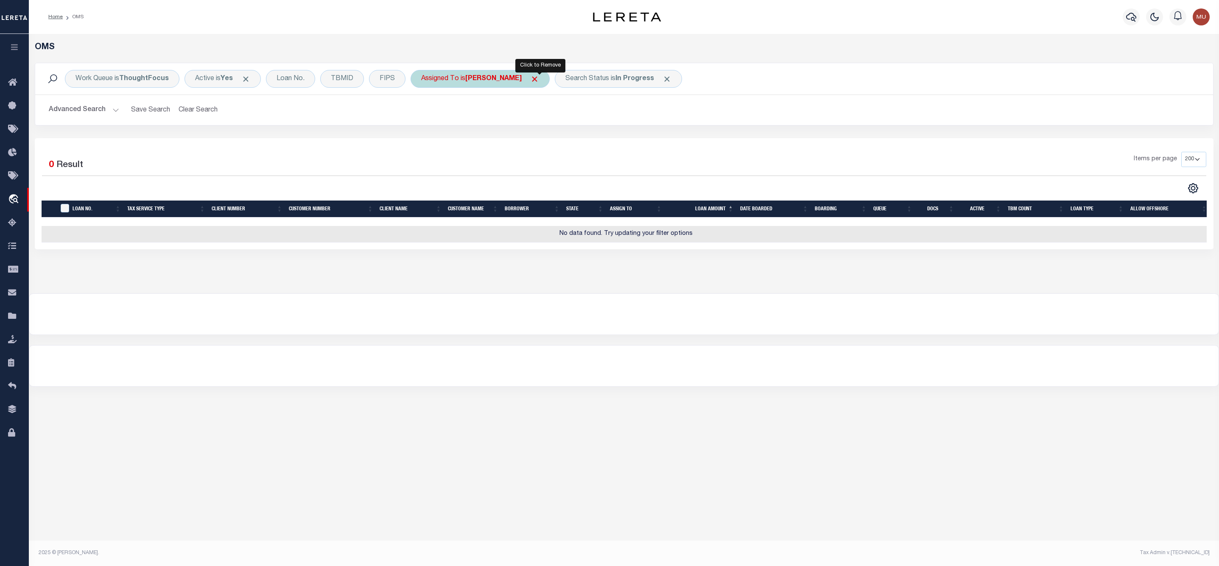
click at [539, 79] on span "Click to Remove" at bounding box center [534, 79] width 9 height 9
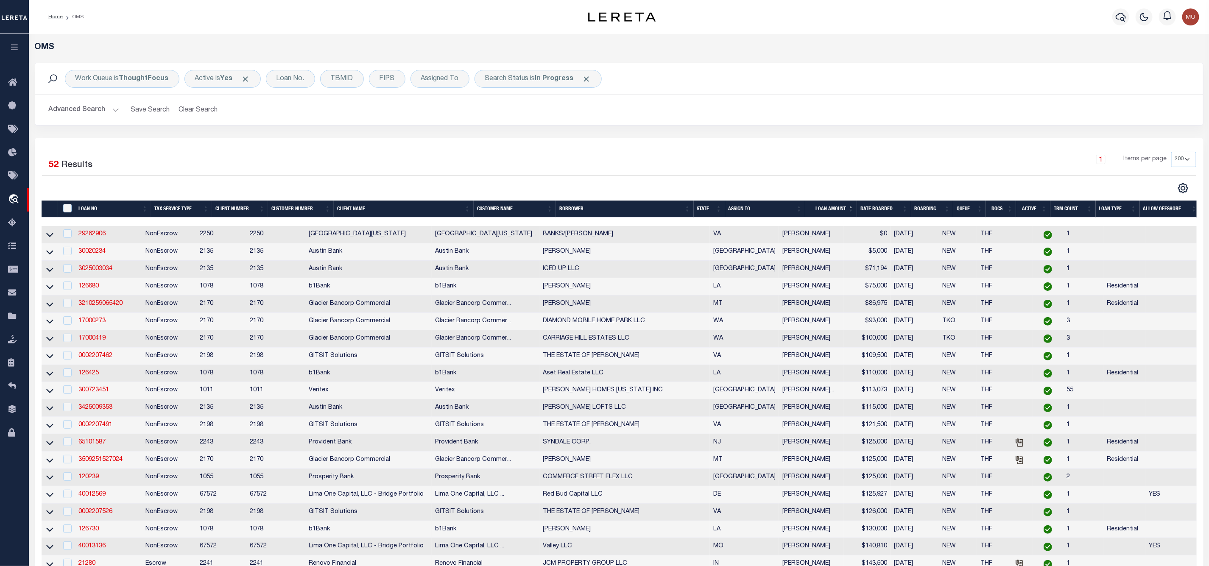
click at [800, 206] on th "ASSIGN TO" at bounding box center [765, 209] width 80 height 17
